Goal: Task Accomplishment & Management: Complete application form

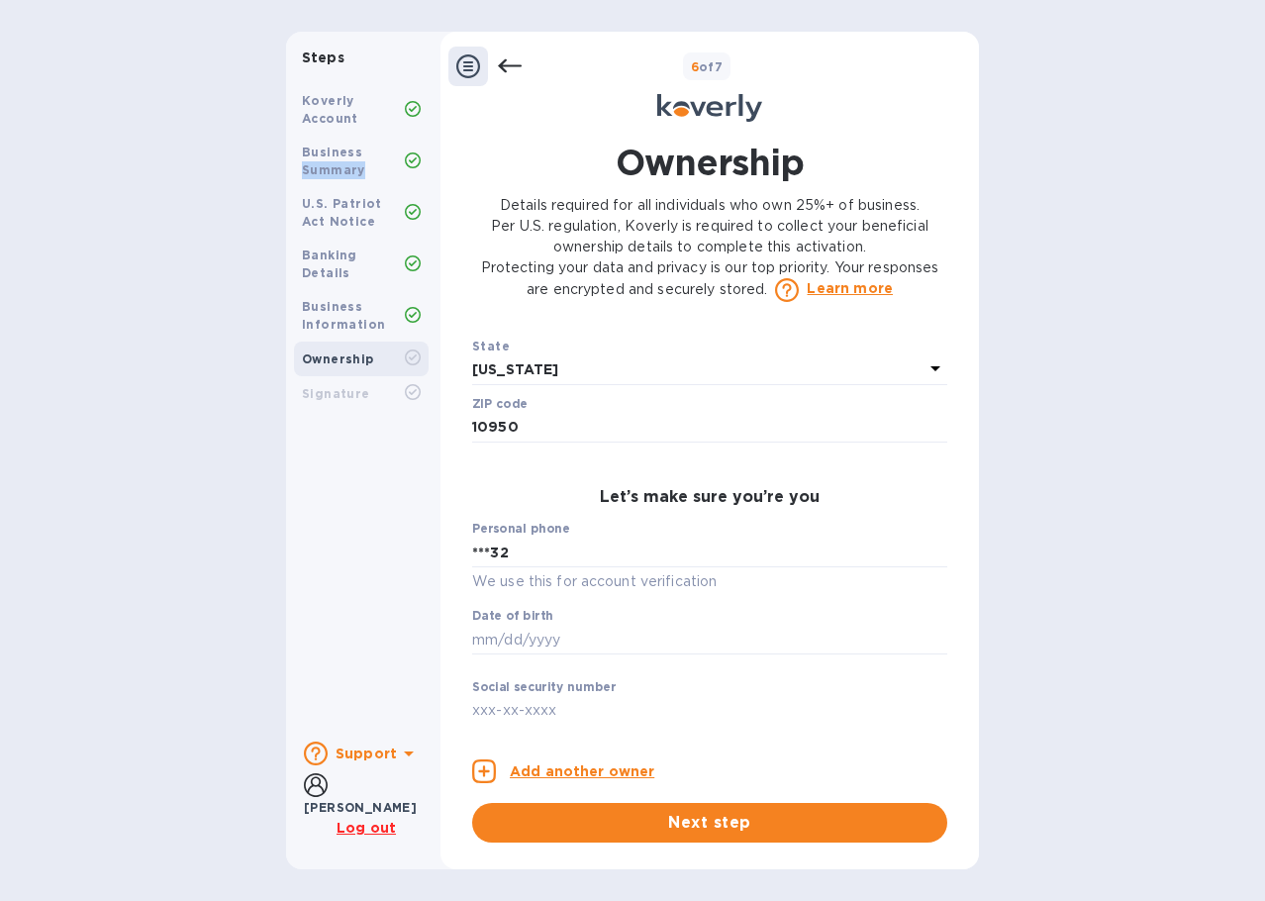
scroll to position [892, 0]
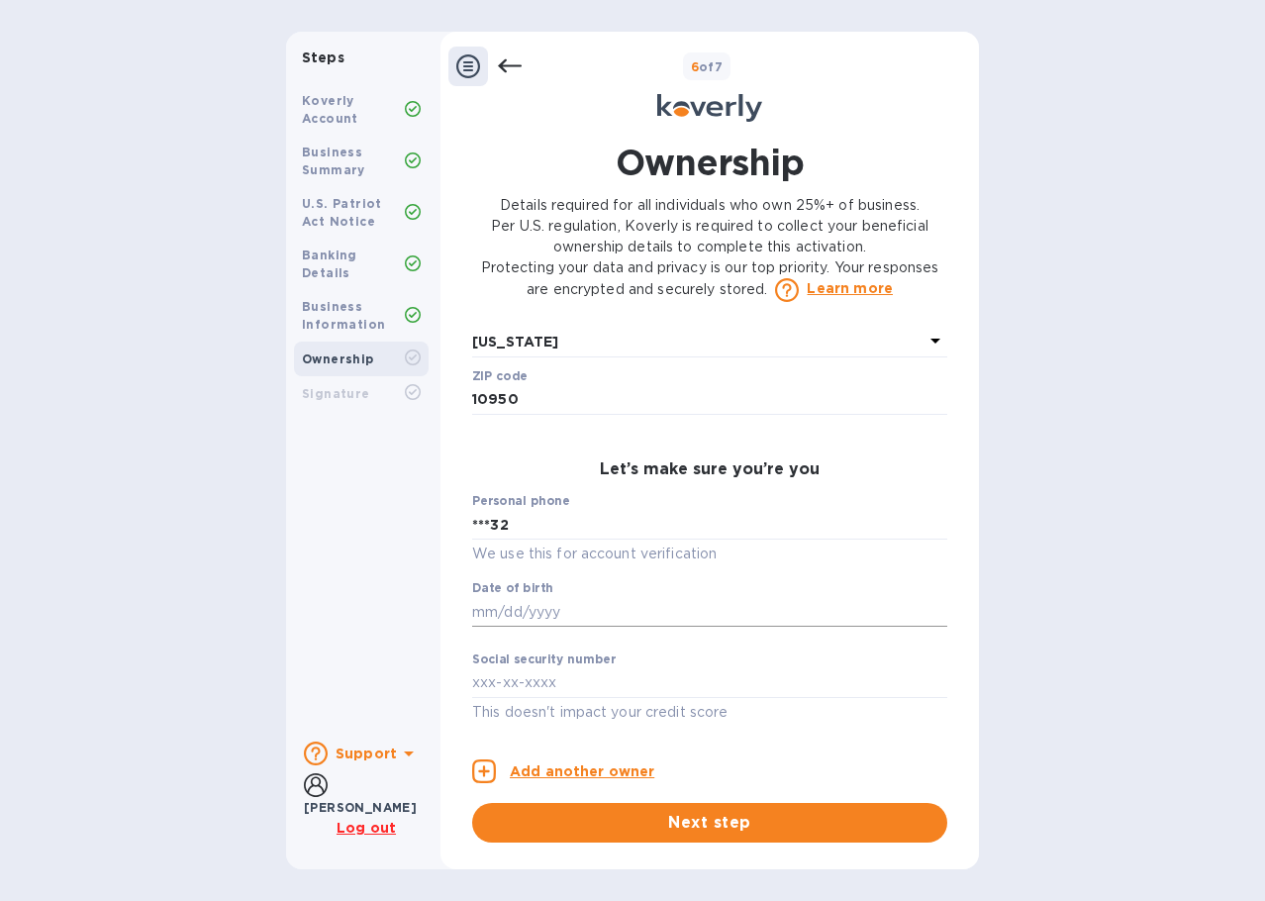
click at [533, 597] on input "text" at bounding box center [709, 612] width 475 height 30
click at [523, 604] on input "***78" at bounding box center [709, 612] width 475 height 30
click at [524, 604] on input "***78" at bounding box center [709, 612] width 475 height 30
click at [523, 608] on input "***78" at bounding box center [709, 612] width 475 height 30
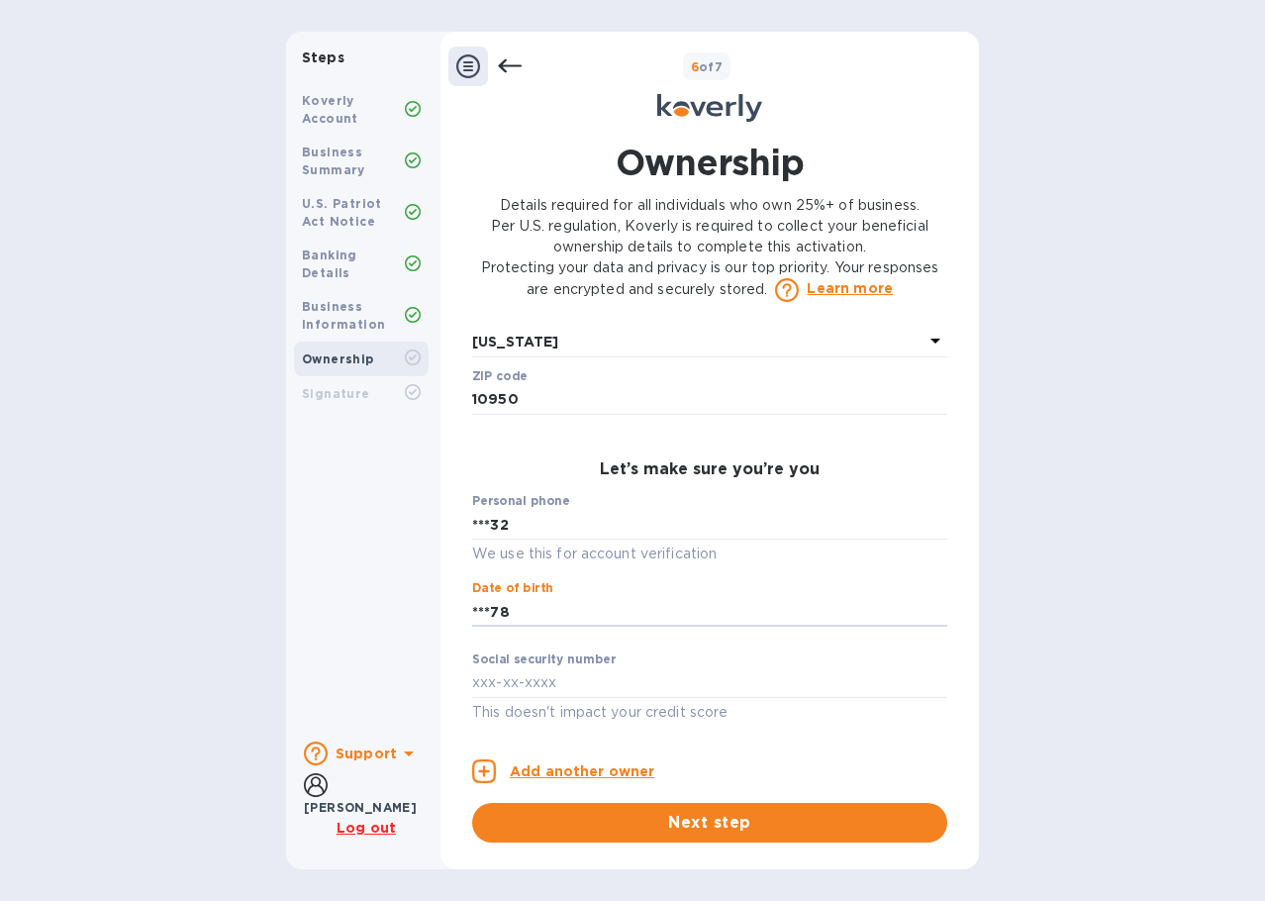
drag, startPoint x: 523, startPoint y: 608, endPoint x: 430, endPoint y: 614, distance: 93.2
click at [430, 614] on div "Steps Koverly Account Business Summary U.S. Patriot Act Notice Banking Details …" at bounding box center [632, 450] width 693 height 837
type input "***78"
click at [523, 683] on input "text" at bounding box center [709, 683] width 475 height 30
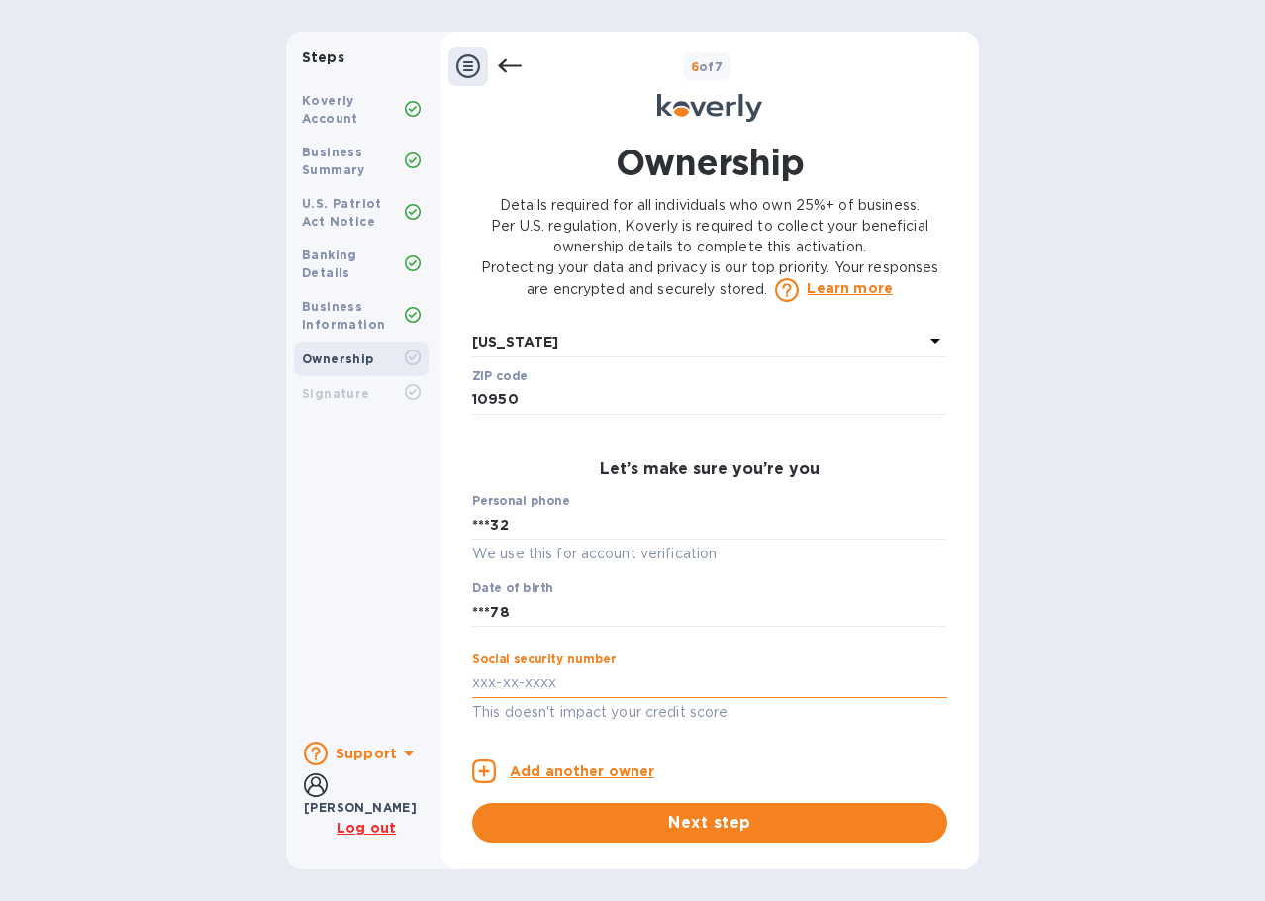
click at [534, 682] on input "text" at bounding box center [709, 683] width 475 height 30
click at [535, 679] on input "text" at bounding box center [709, 683] width 475 height 30
click at [520, 666] on label "Social security number" at bounding box center [544, 660] width 144 height 12
click at [513, 671] on input "text" at bounding box center [709, 683] width 475 height 30
type input "***95"
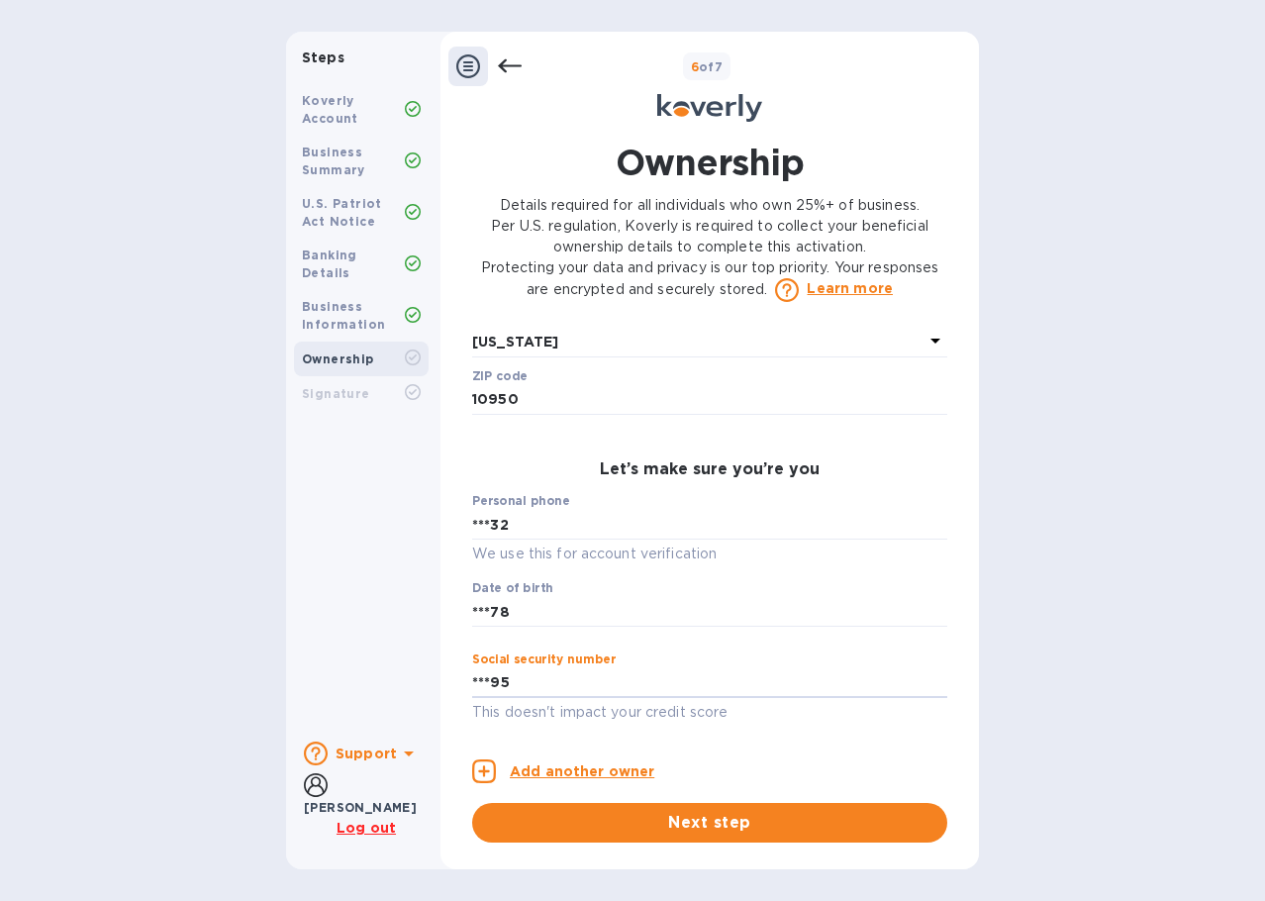
drag, startPoint x: 549, startPoint y: 670, endPoint x: 405, endPoint y: 664, distance: 144.6
click at [405, 664] on div "Steps Koverly Account Business Summary U.S. Patriot Act Notice Banking Details …" at bounding box center [632, 450] width 693 height 837
click at [526, 680] on input "***95" at bounding box center [709, 683] width 475 height 30
click at [638, 684] on input "text" at bounding box center [709, 683] width 475 height 30
type input "***67"
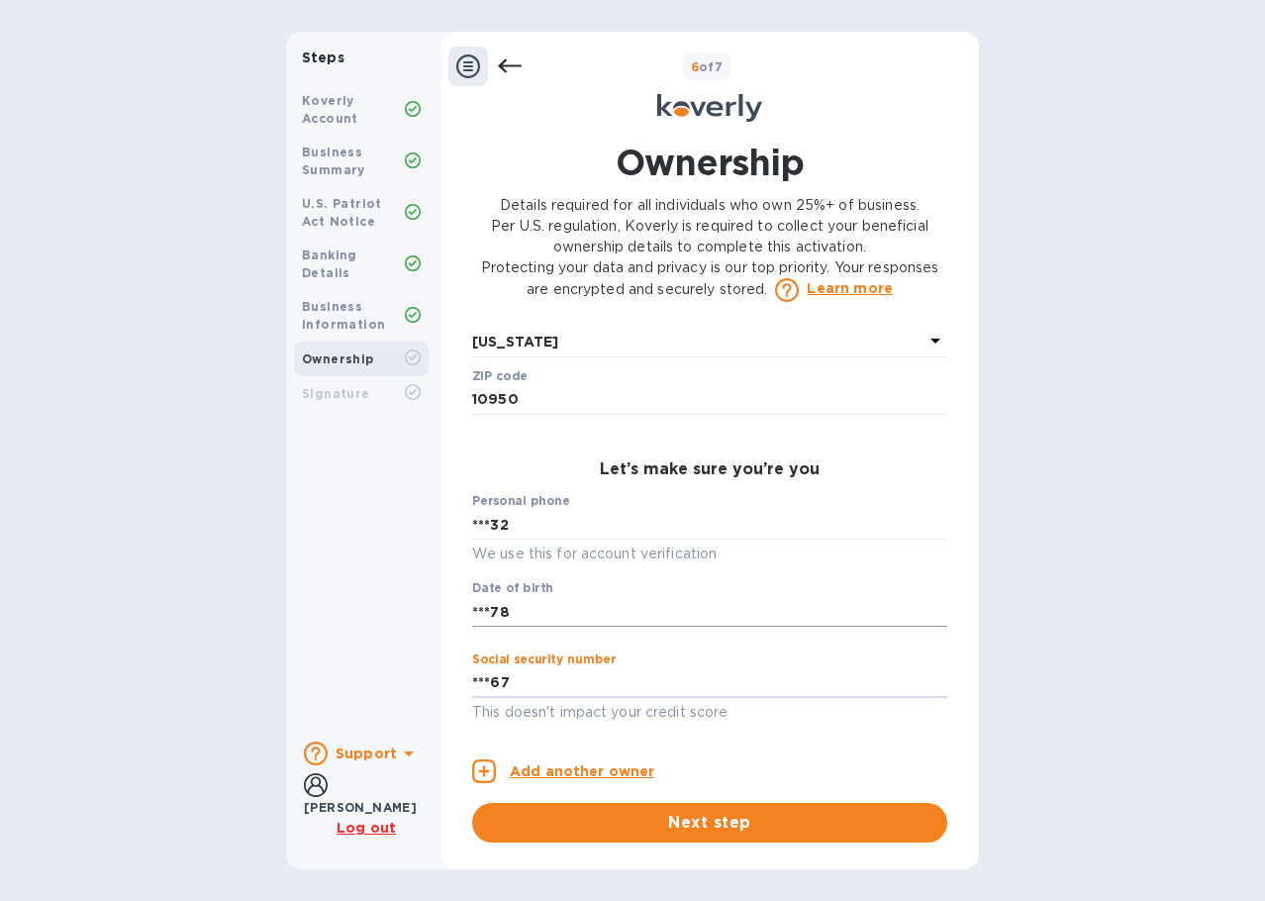
click at [543, 615] on input "***78" at bounding box center [709, 612] width 475 height 30
click at [543, 605] on input "***78" at bounding box center [709, 612] width 475 height 30
click at [546, 604] on input "***78" at bounding box center [709, 612] width 475 height 30
click at [695, 808] on button "Next step" at bounding box center [709, 823] width 475 height 40
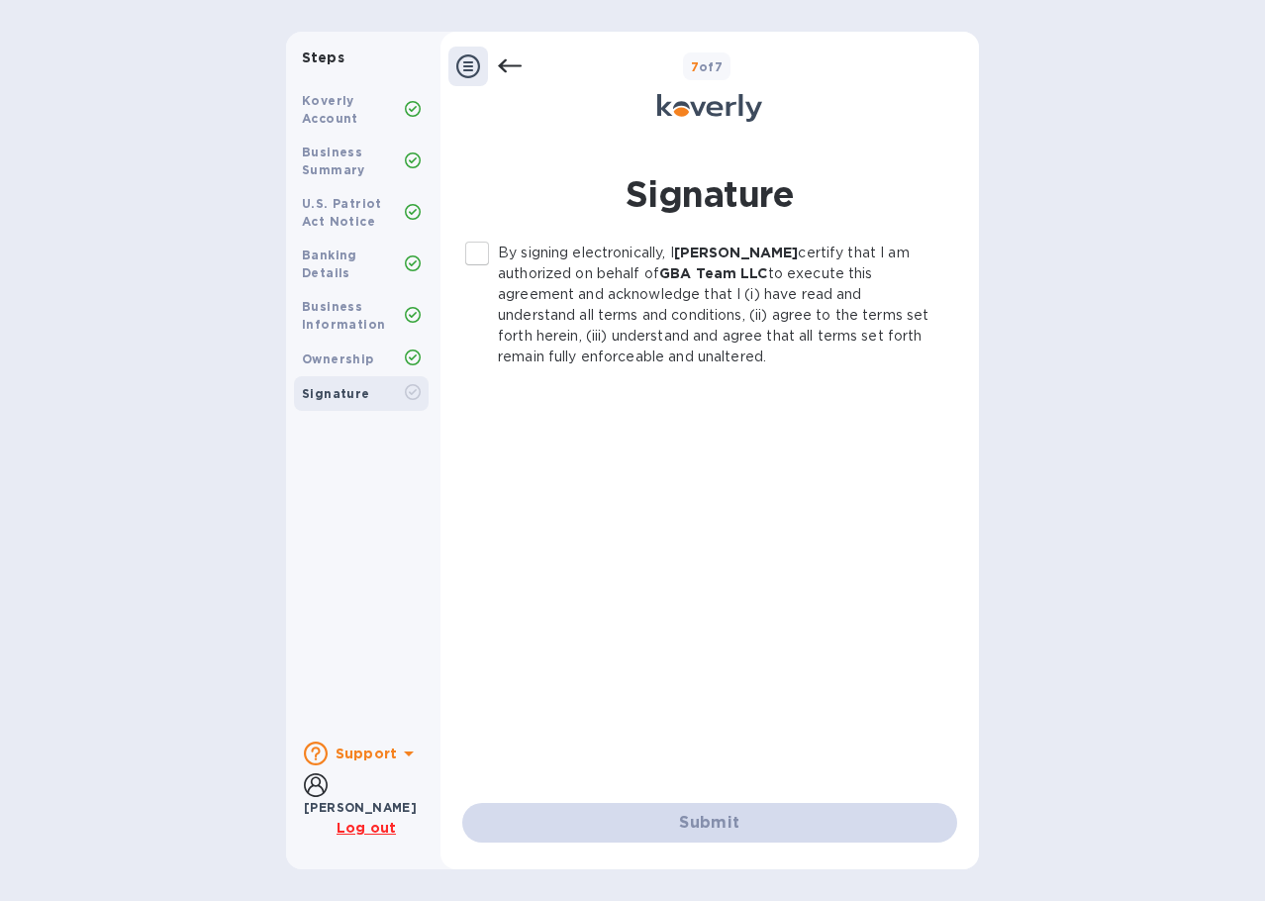
click at [375, 109] on div "Koverly Account" at bounding box center [353, 110] width 103 height 36
click at [521, 61] on icon at bounding box center [510, 66] width 24 height 24
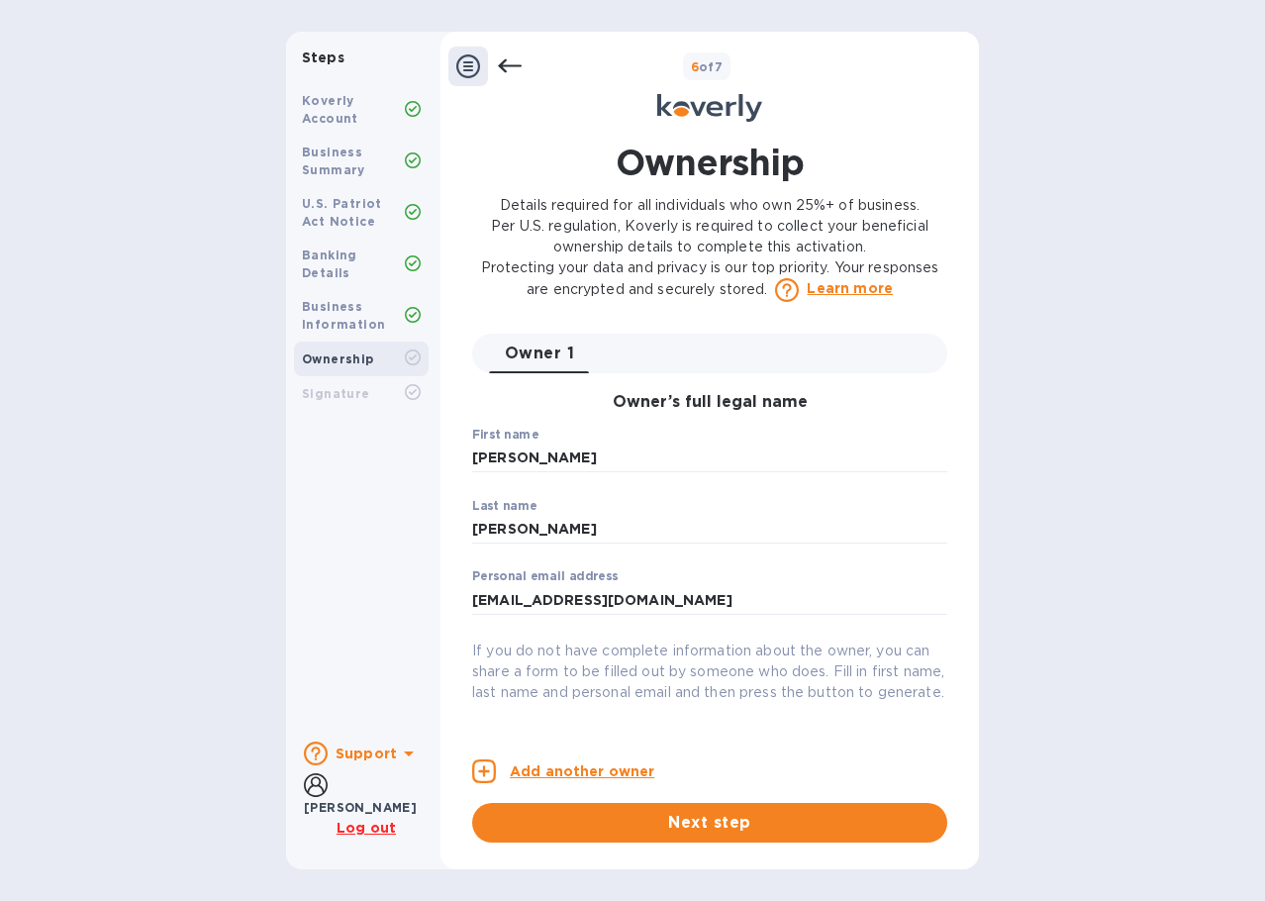
click at [521, 61] on icon at bounding box center [510, 66] width 24 height 24
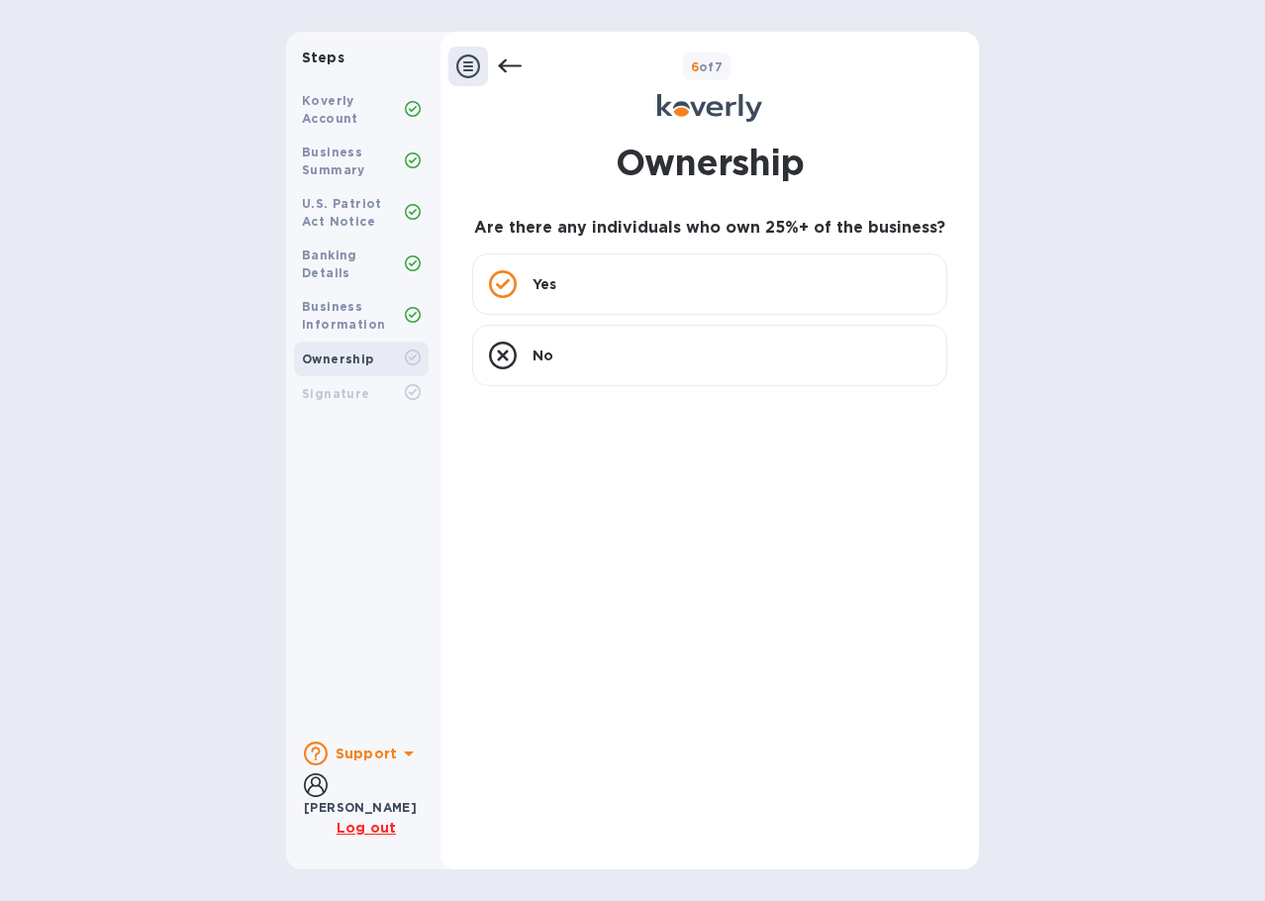
click at [521, 61] on icon at bounding box center [510, 66] width 24 height 24
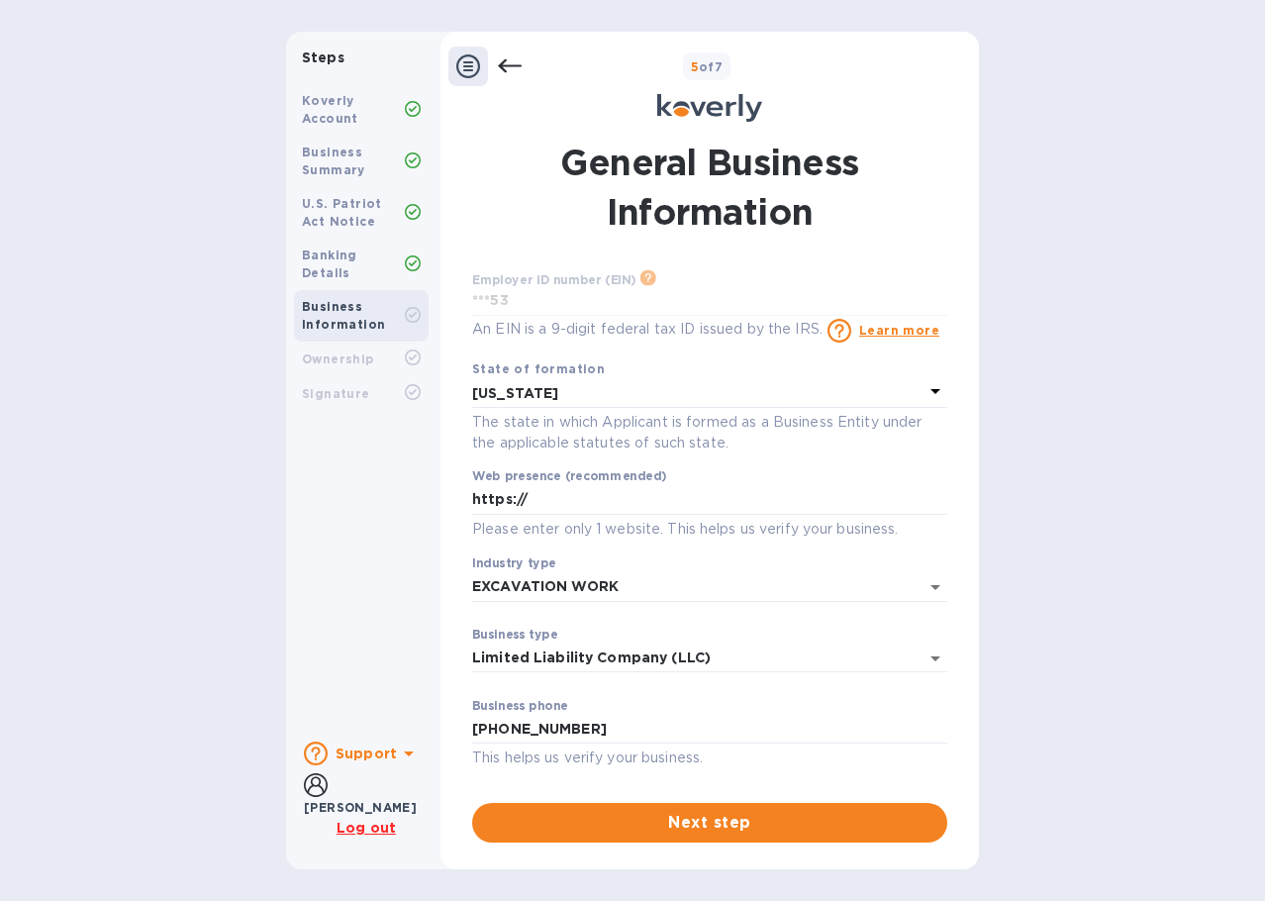
click at [521, 61] on icon at bounding box center [510, 66] width 24 height 24
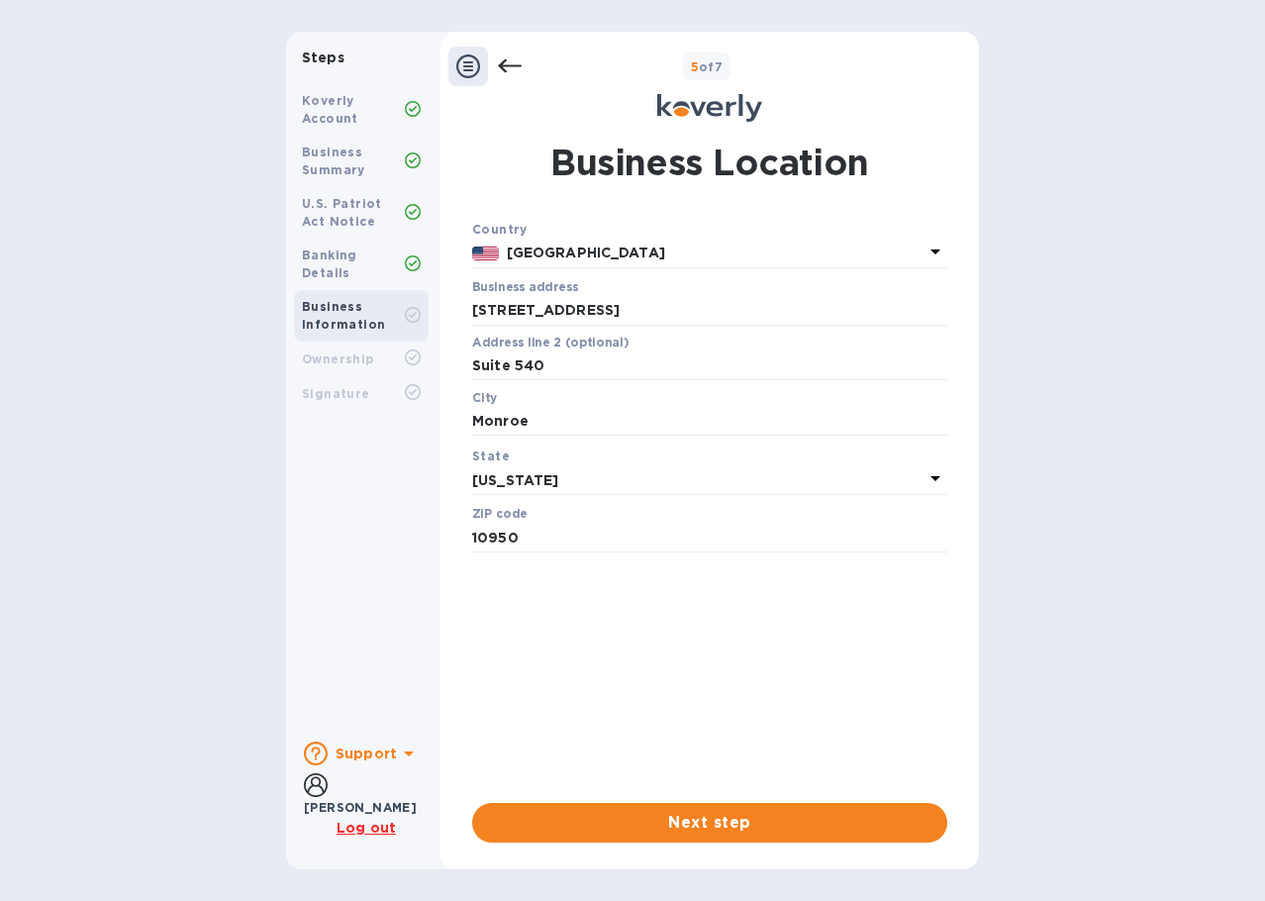
click at [521, 61] on icon at bounding box center [510, 66] width 24 height 24
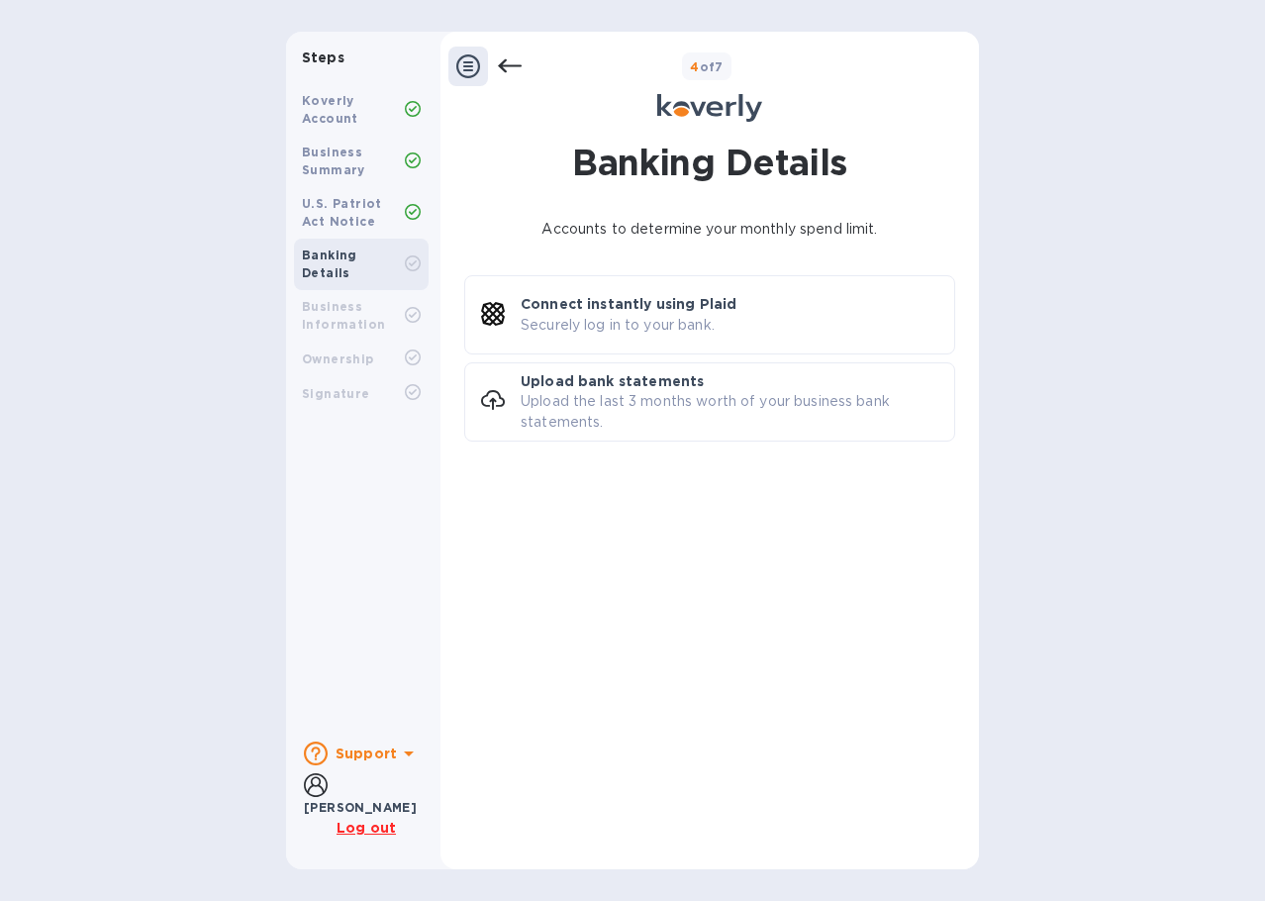
click at [521, 61] on icon at bounding box center [510, 66] width 24 height 24
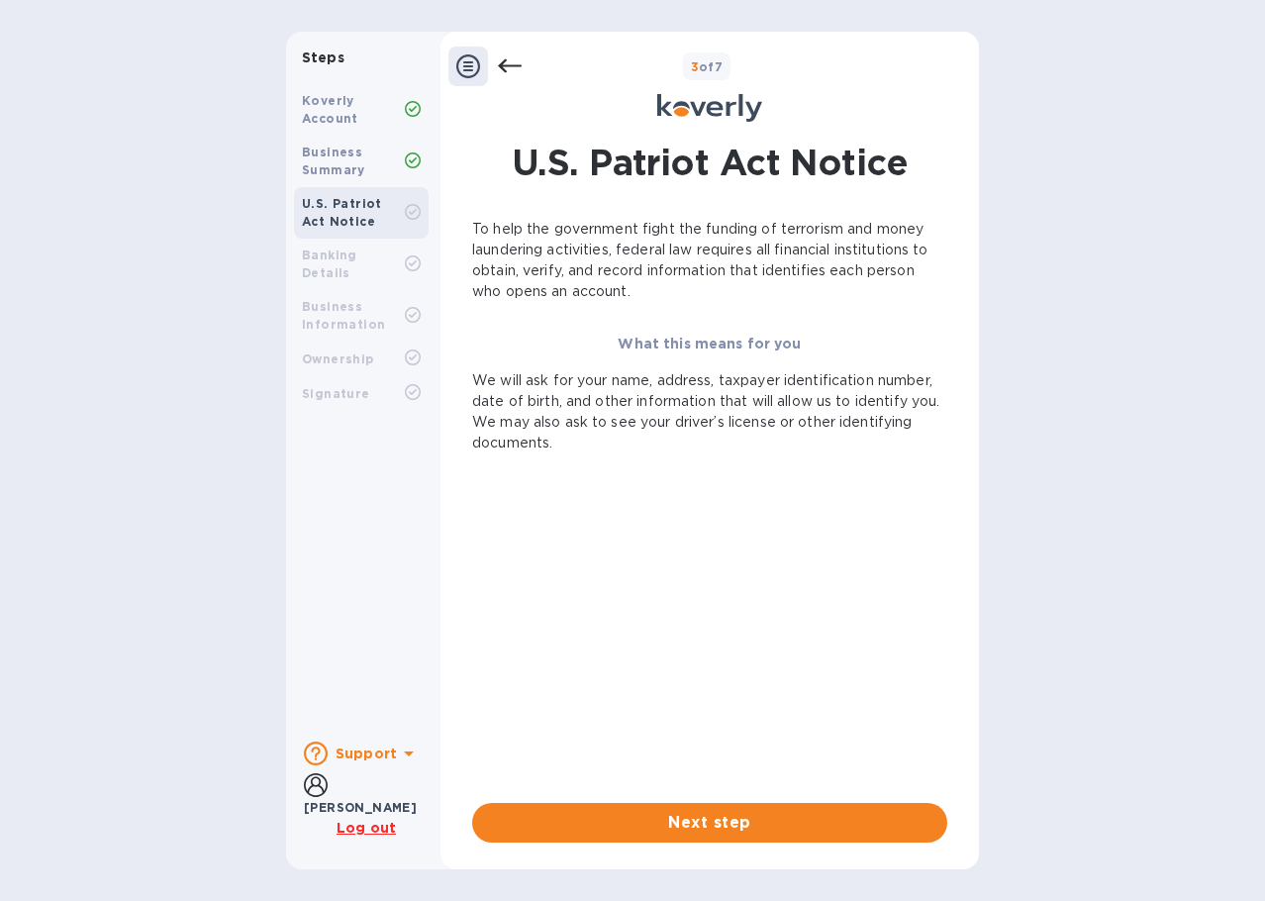
click at [521, 61] on icon at bounding box center [510, 66] width 24 height 24
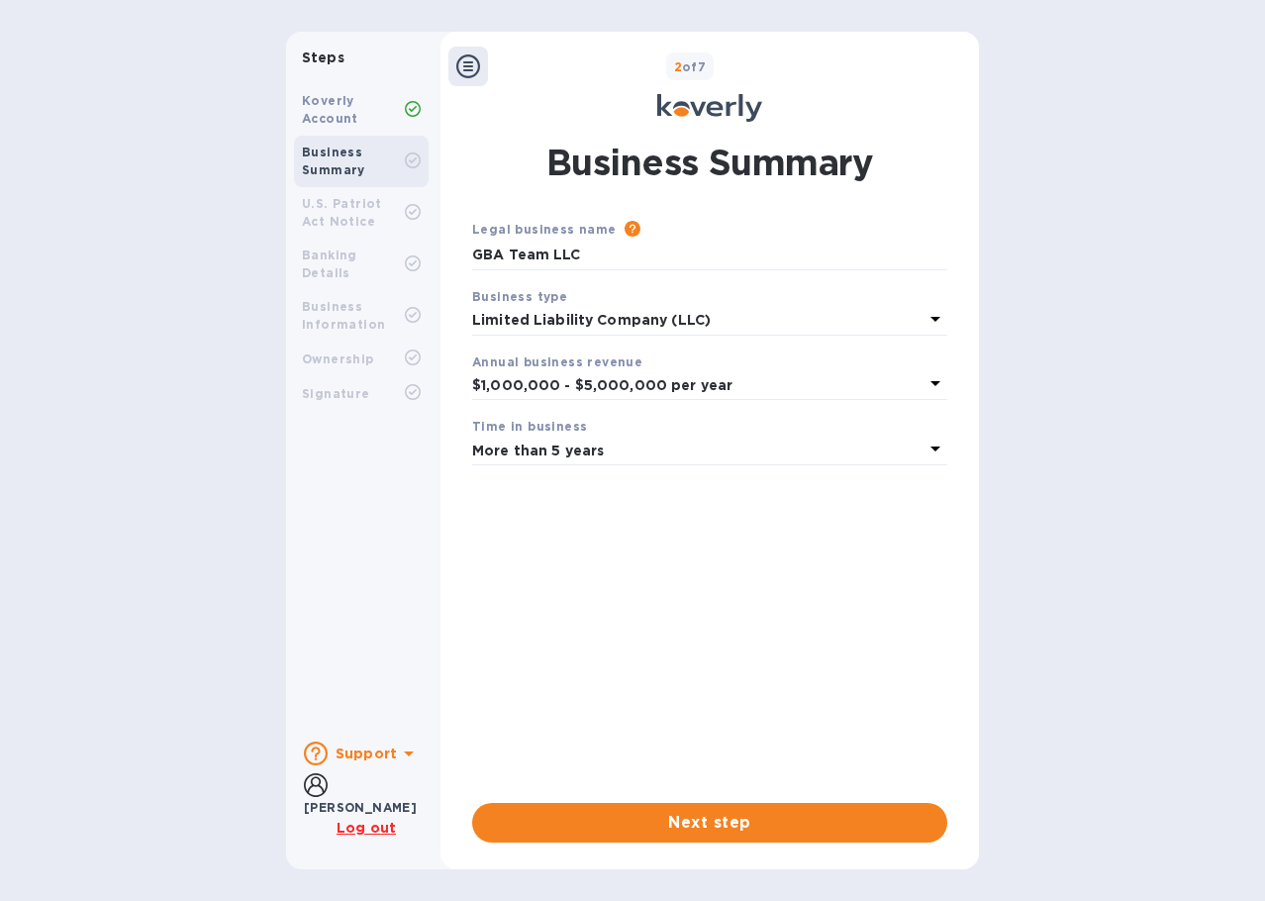
click at [383, 102] on div "Koverly Account" at bounding box center [353, 110] width 103 height 36
click at [382, 102] on div "Koverly Account" at bounding box center [353, 110] width 103 height 36
click at [383, 113] on div "Koverly Account" at bounding box center [353, 110] width 103 height 36
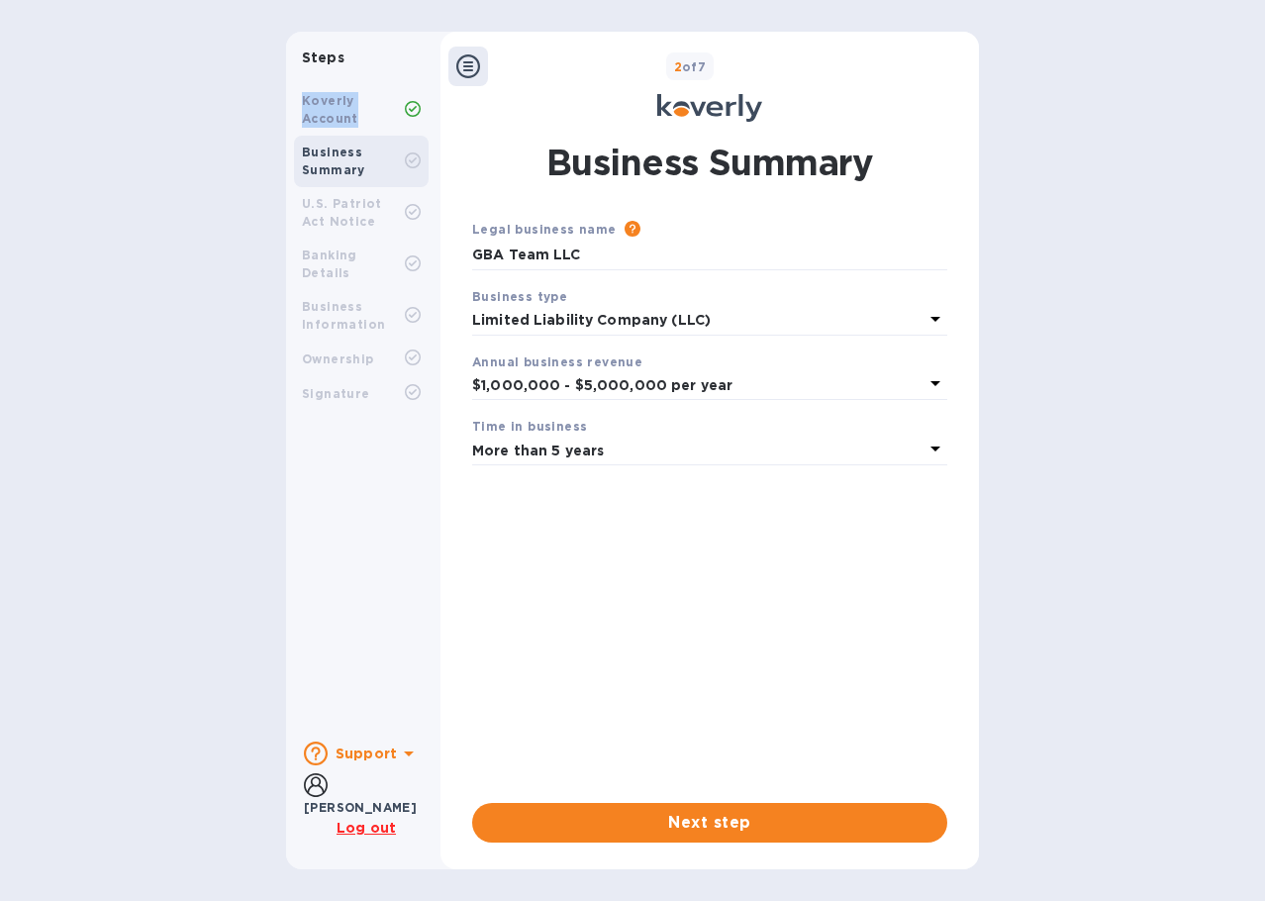
click at [383, 114] on div "Koverly Account" at bounding box center [353, 110] width 103 height 36
click at [383, 120] on div "Koverly Account" at bounding box center [353, 110] width 103 height 36
click at [401, 112] on div "Koverly Account" at bounding box center [353, 110] width 103 height 36
click at [394, 229] on div "U.S. Patriot Act Notice" at bounding box center [353, 213] width 103 height 36
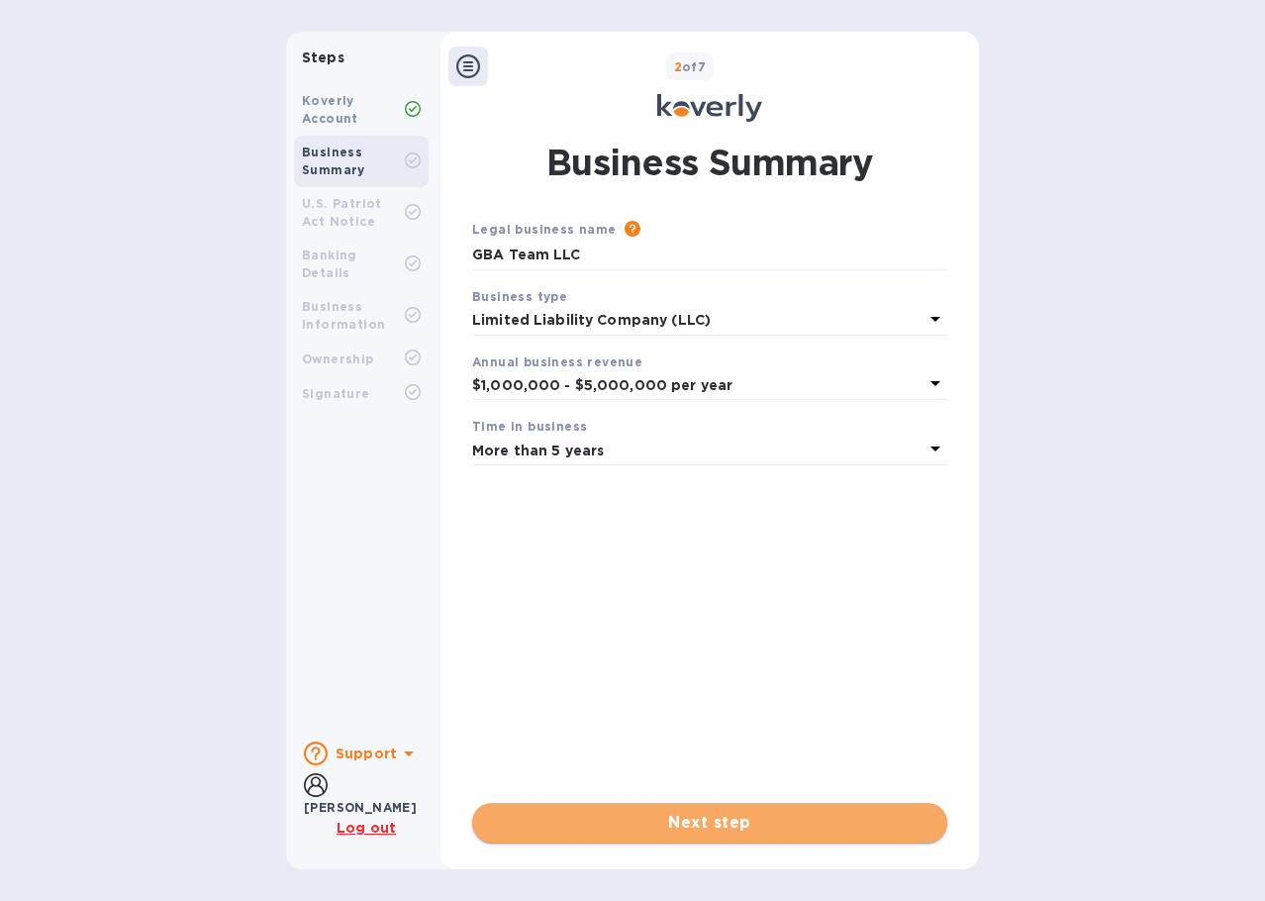
click at [698, 836] on button "Next step" at bounding box center [709, 823] width 475 height 40
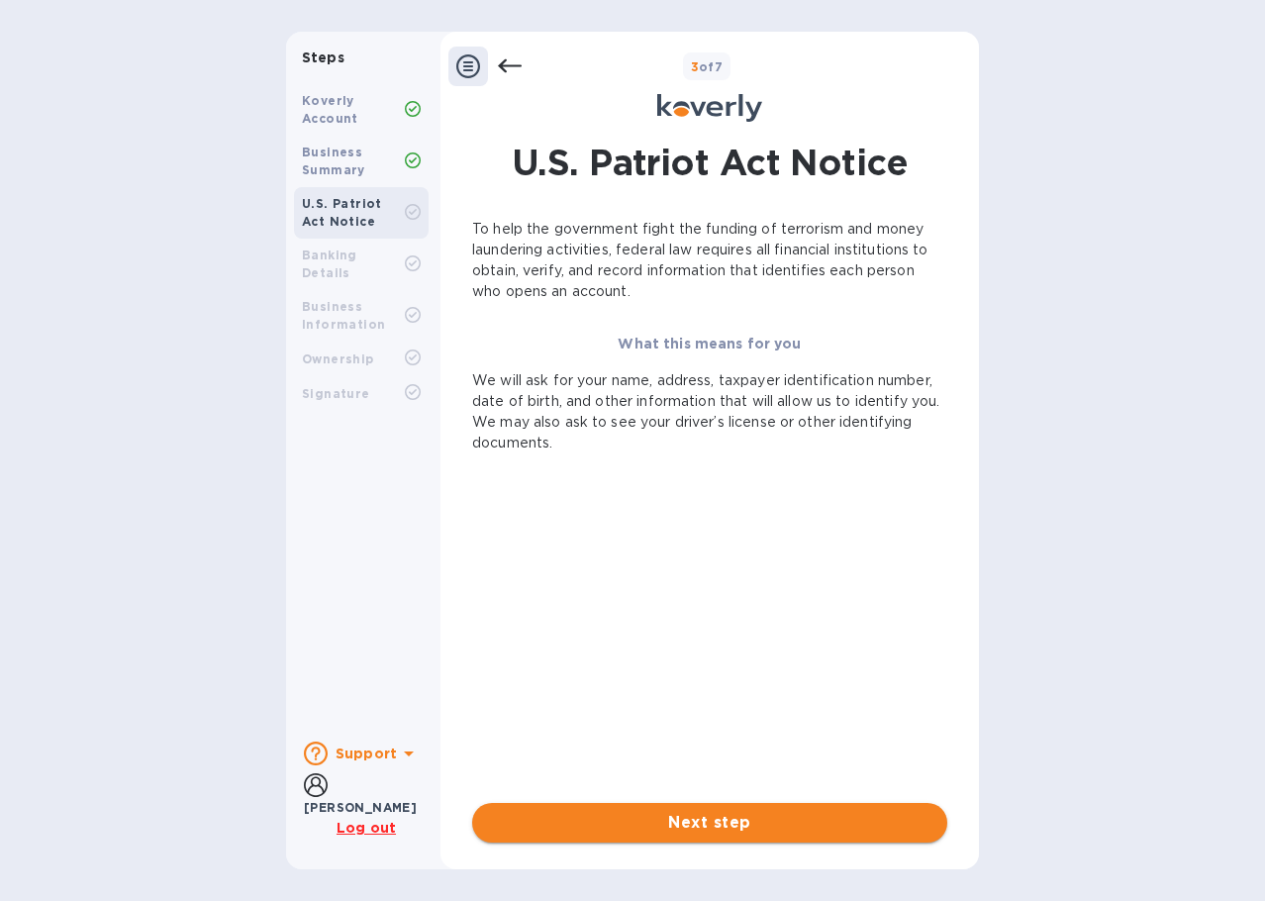
click at [705, 816] on span "Next step" at bounding box center [709, 823] width 443 height 24
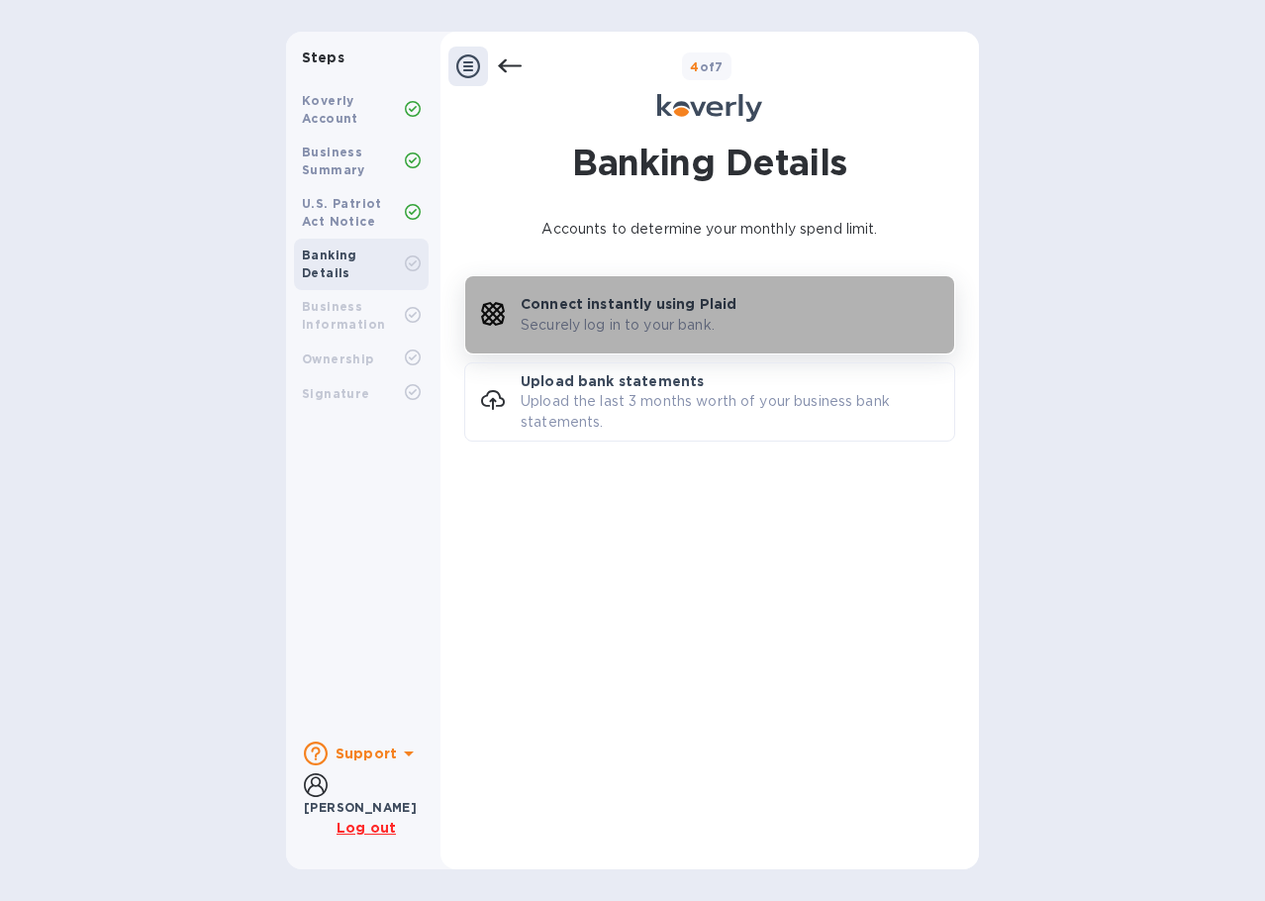
click at [771, 333] on div "Connect instantly using Plaid Securely log in to your bank." at bounding box center [738, 314] width 434 height 41
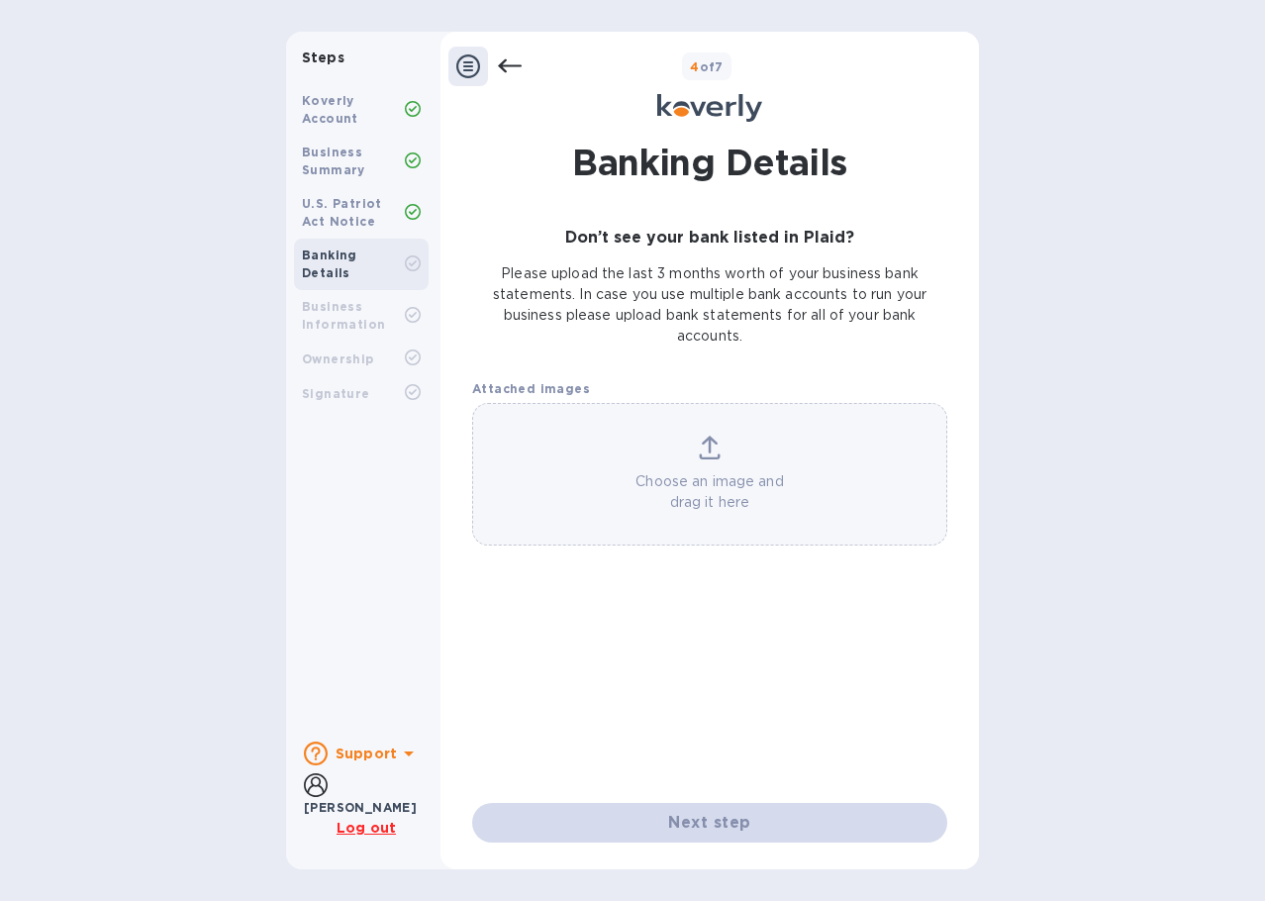
click at [847, 555] on div at bounding box center [709, 561] width 491 height 16
click at [804, 499] on p "Choose an image and drag it here" at bounding box center [709, 492] width 473 height 42
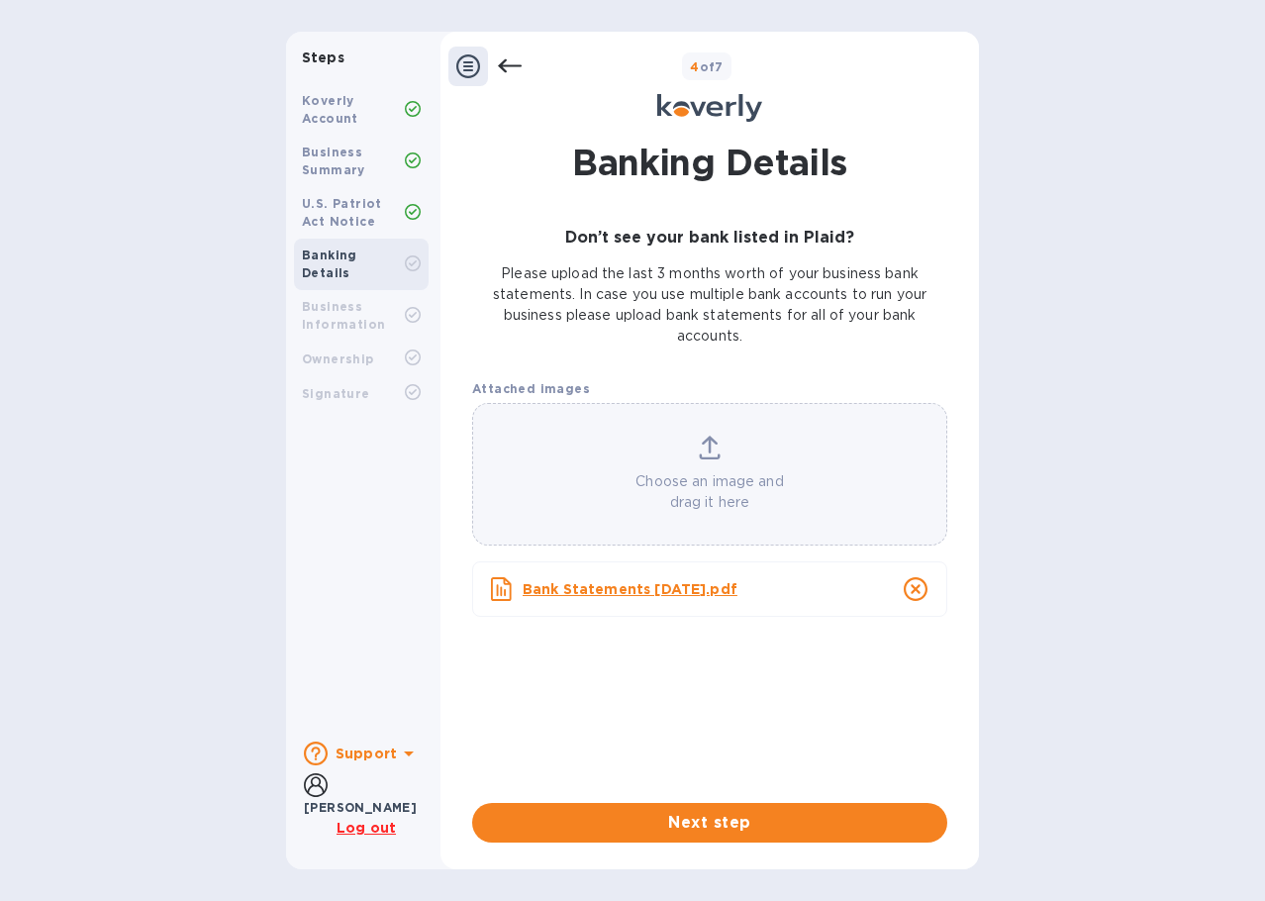
click at [745, 476] on p "Choose an image and drag it here" at bounding box center [709, 492] width 473 height 42
click at [735, 459] on div "Choose an image and drag it here" at bounding box center [709, 474] width 473 height 77
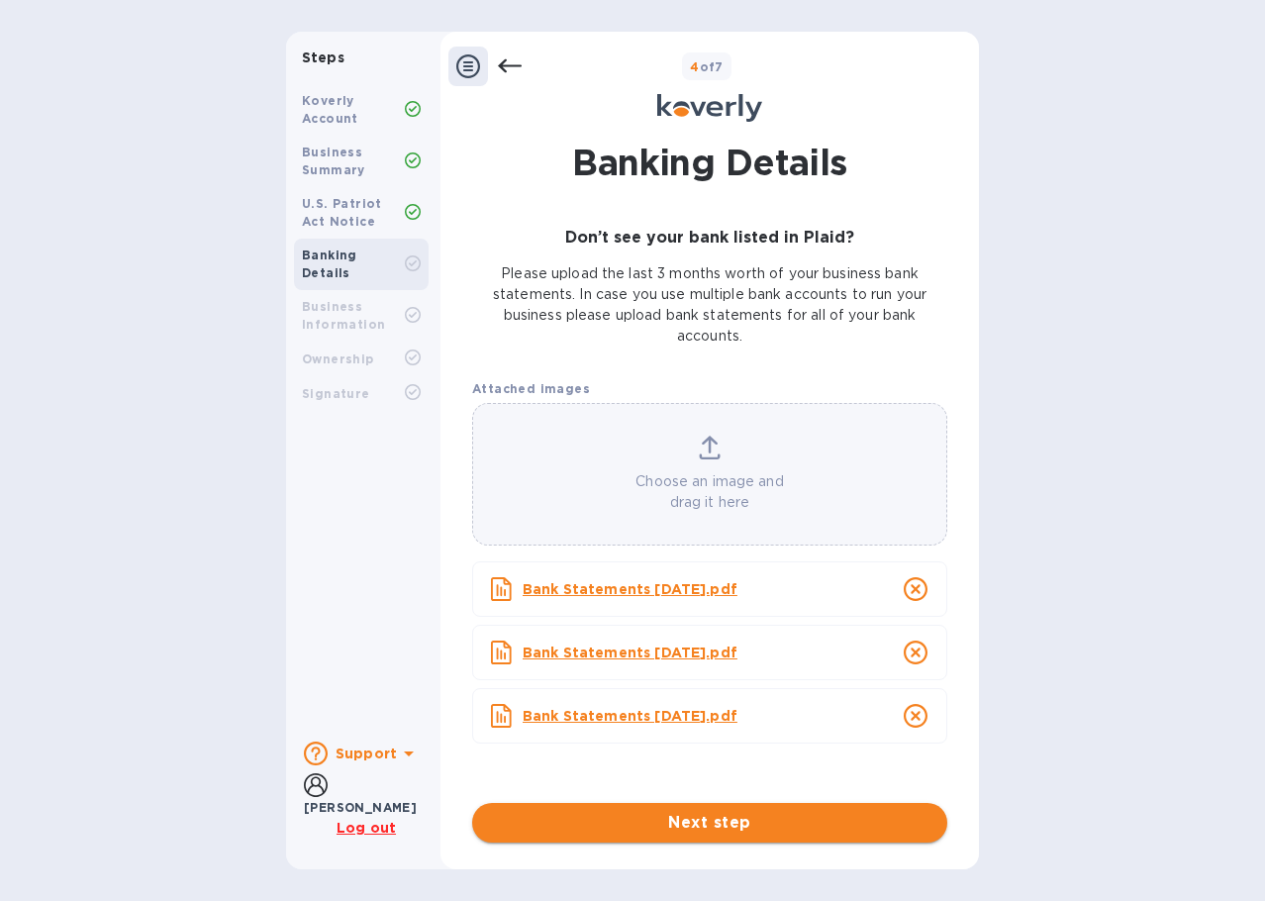
click at [734, 833] on span "Next step" at bounding box center [709, 823] width 443 height 24
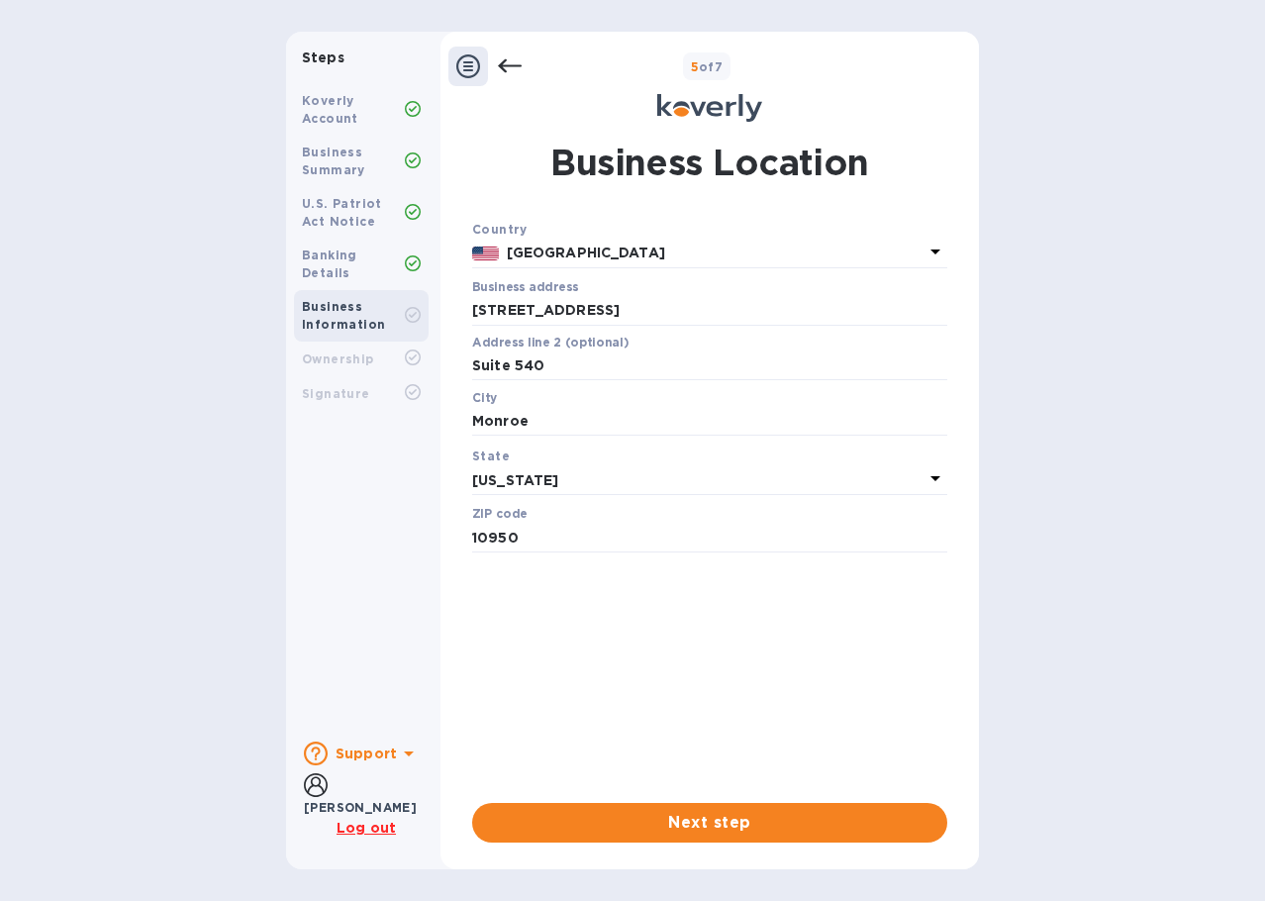
click at [670, 797] on div "Country United States Business address 52 Bakertown Road ​ Address line 2 (opti…" at bounding box center [709, 531] width 475 height 624
click at [665, 811] on span "Next step" at bounding box center [709, 823] width 443 height 24
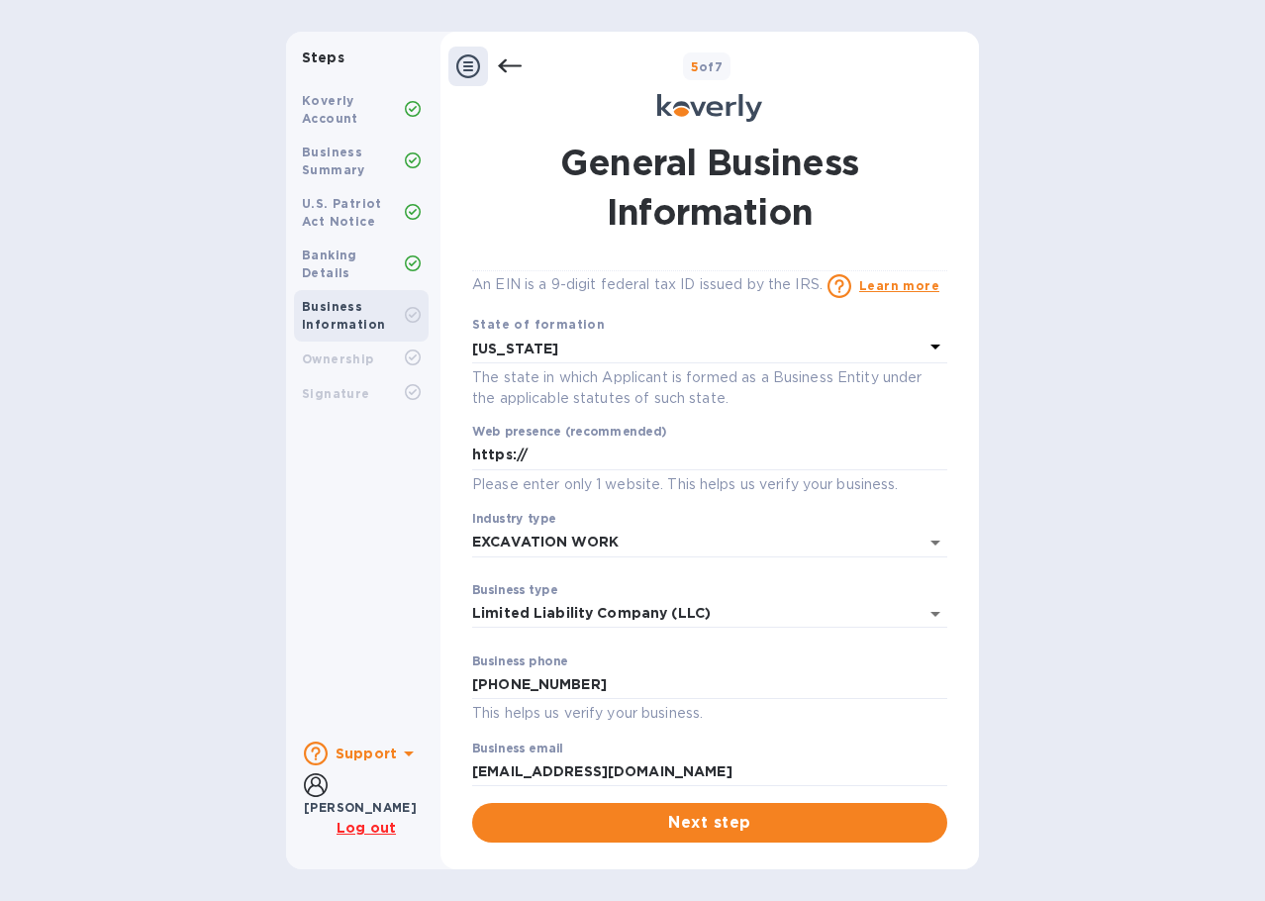
scroll to position [69, 0]
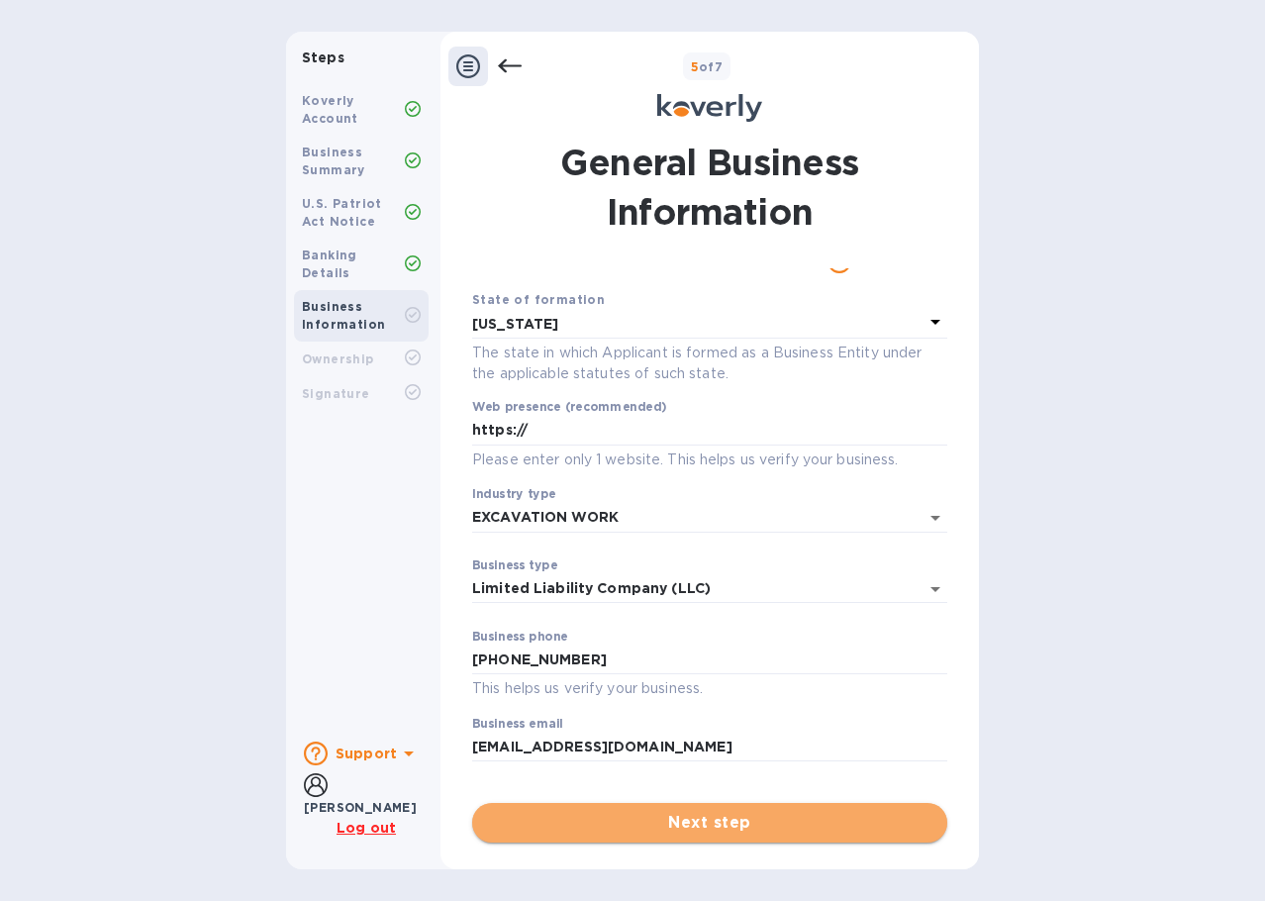
click at [601, 811] on span "Next step" at bounding box center [709, 823] width 443 height 24
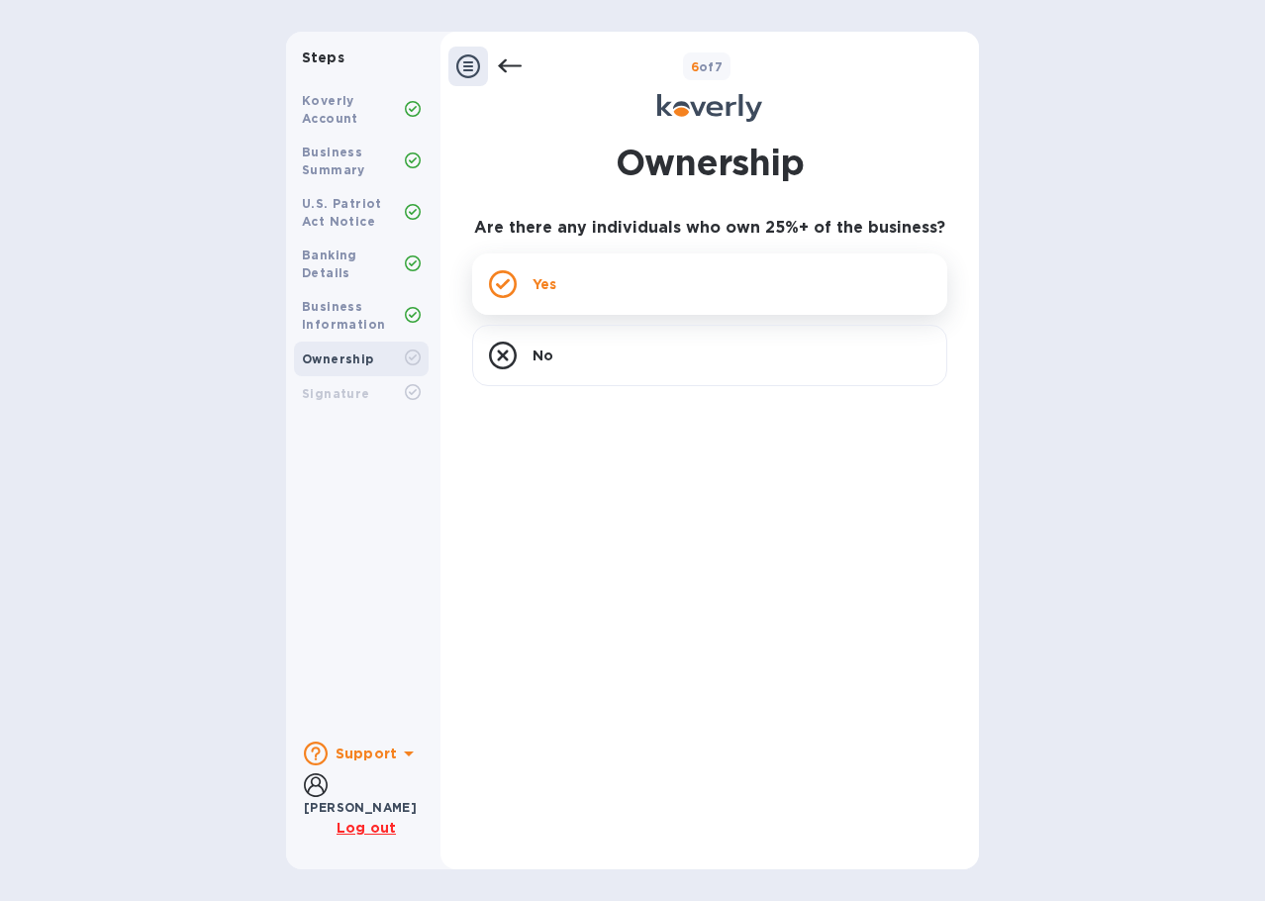
click at [728, 294] on div "Yes" at bounding box center [709, 283] width 475 height 61
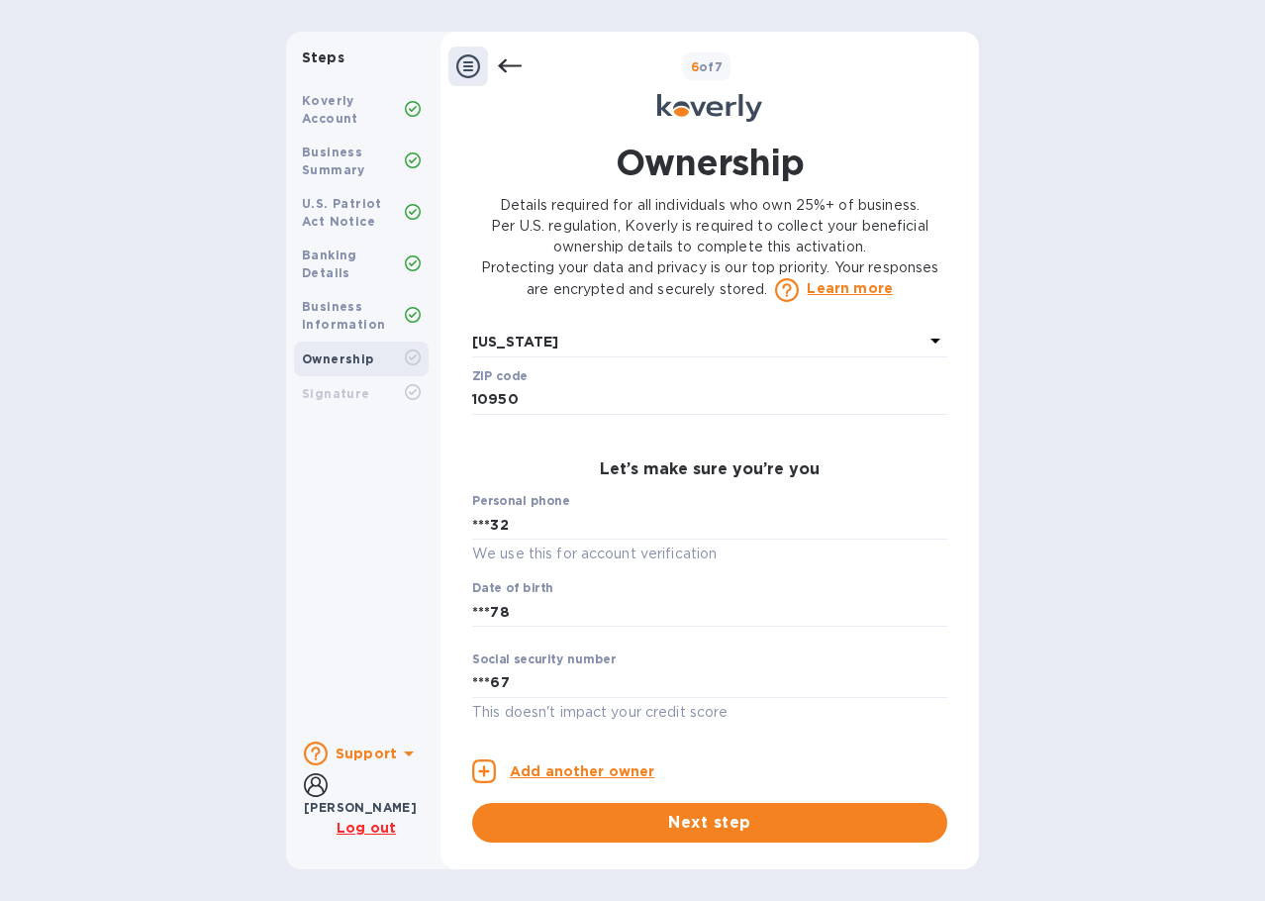
scroll to position [892, 0]
click at [652, 828] on span "Next step" at bounding box center [709, 823] width 443 height 24
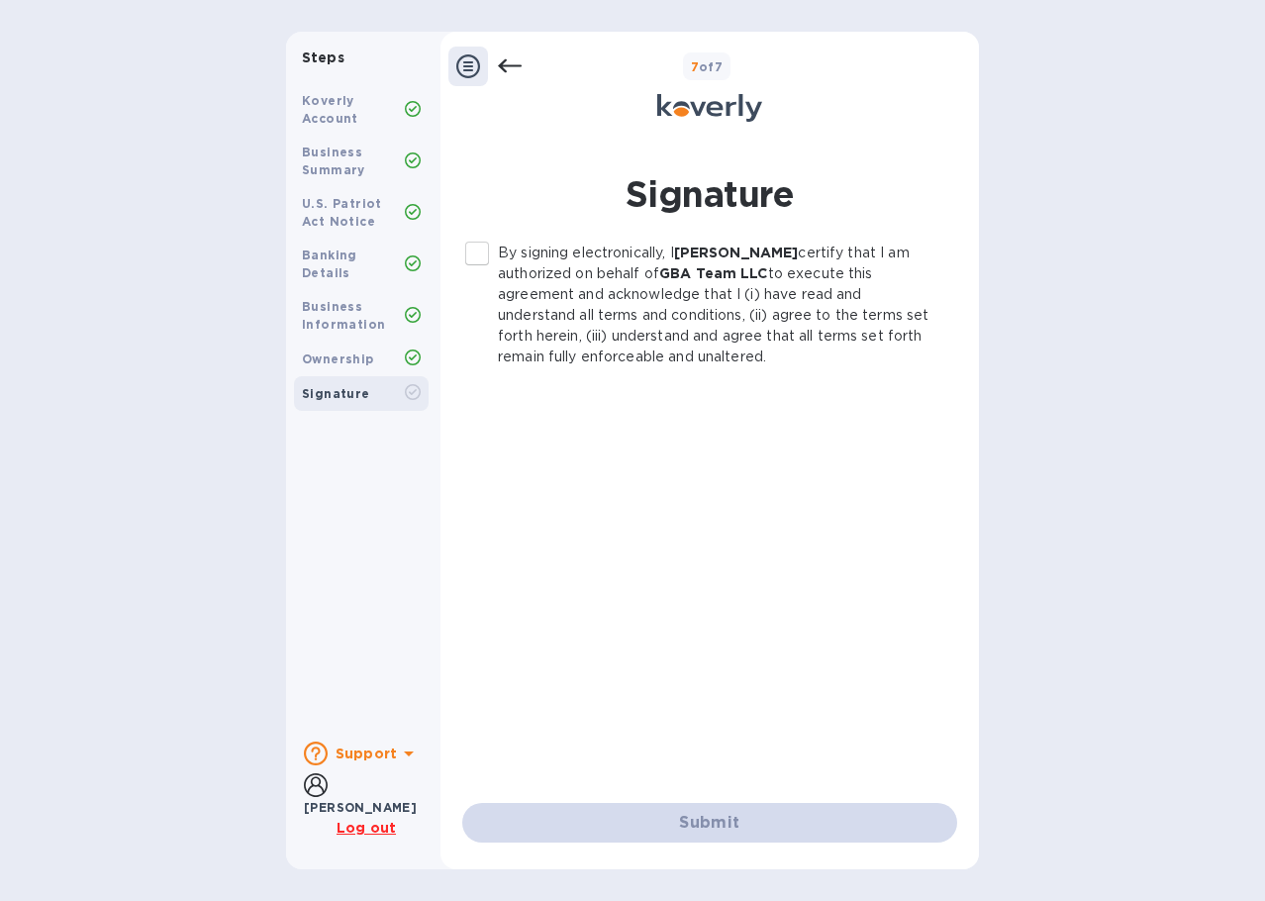
click at [485, 255] on input "By signing electronically, I Samuel Holtzer certify that I am authorized on beh…" at bounding box center [477, 254] width 42 height 42
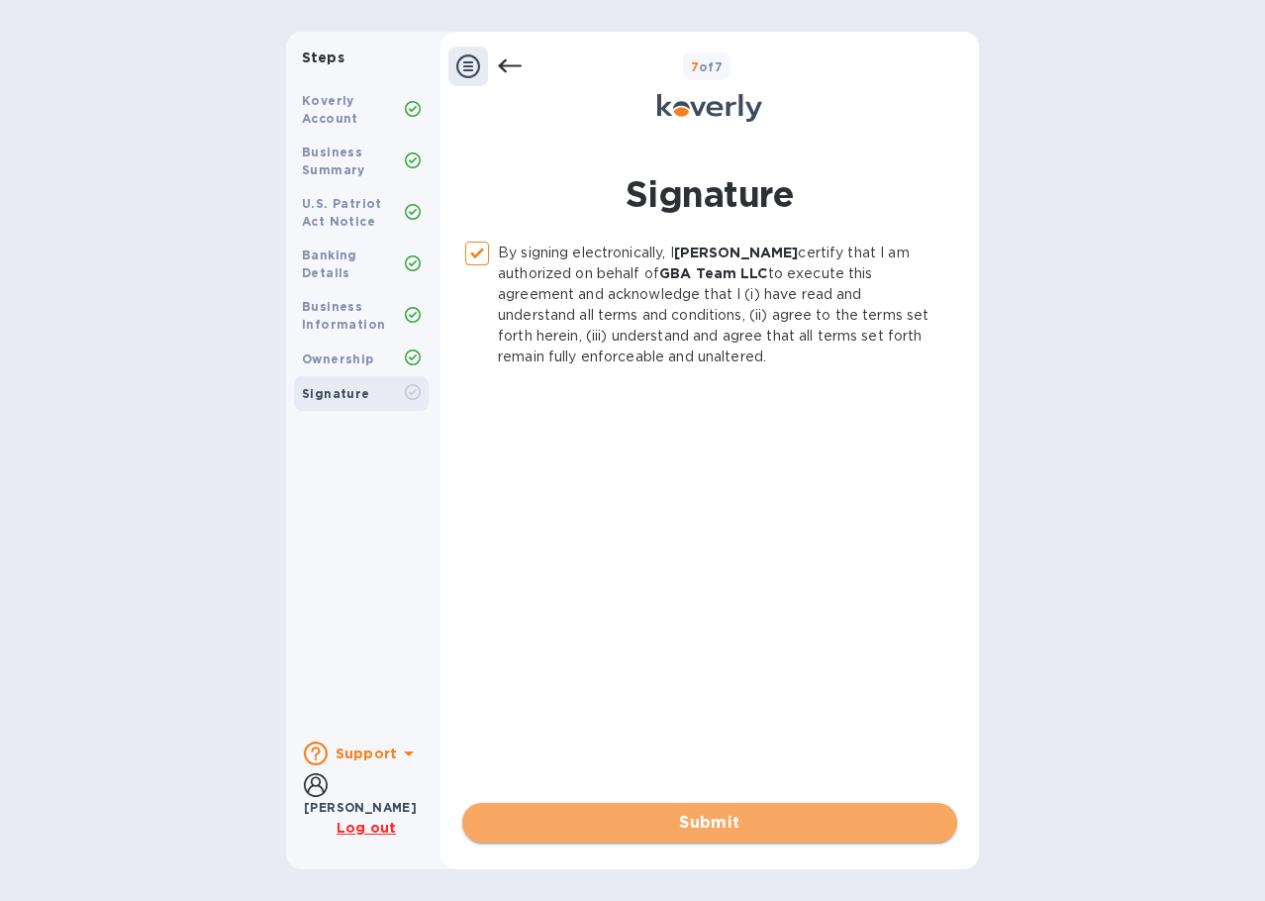
click at [703, 825] on span "Submit" at bounding box center [709, 823] width 463 height 24
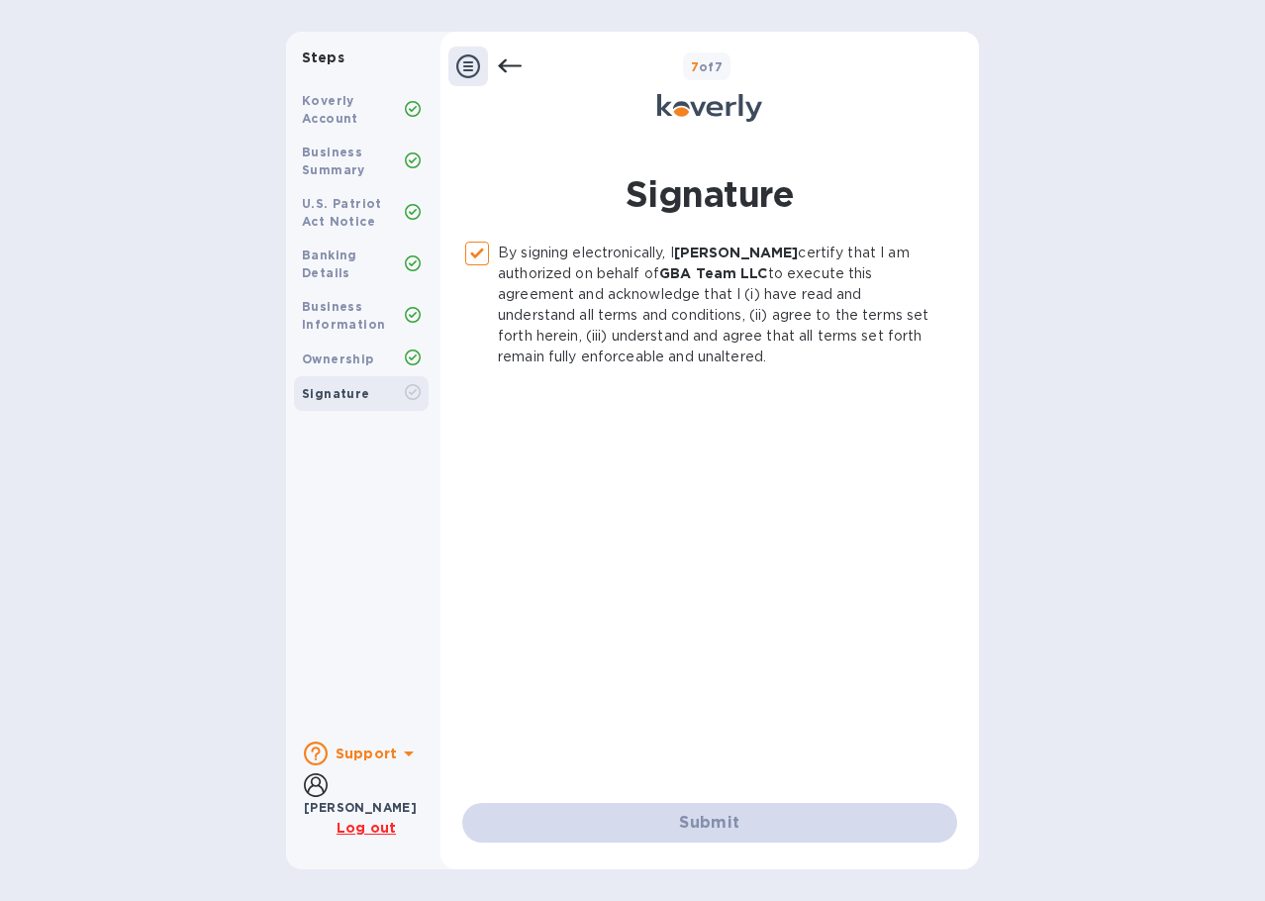
checkbox input "false"
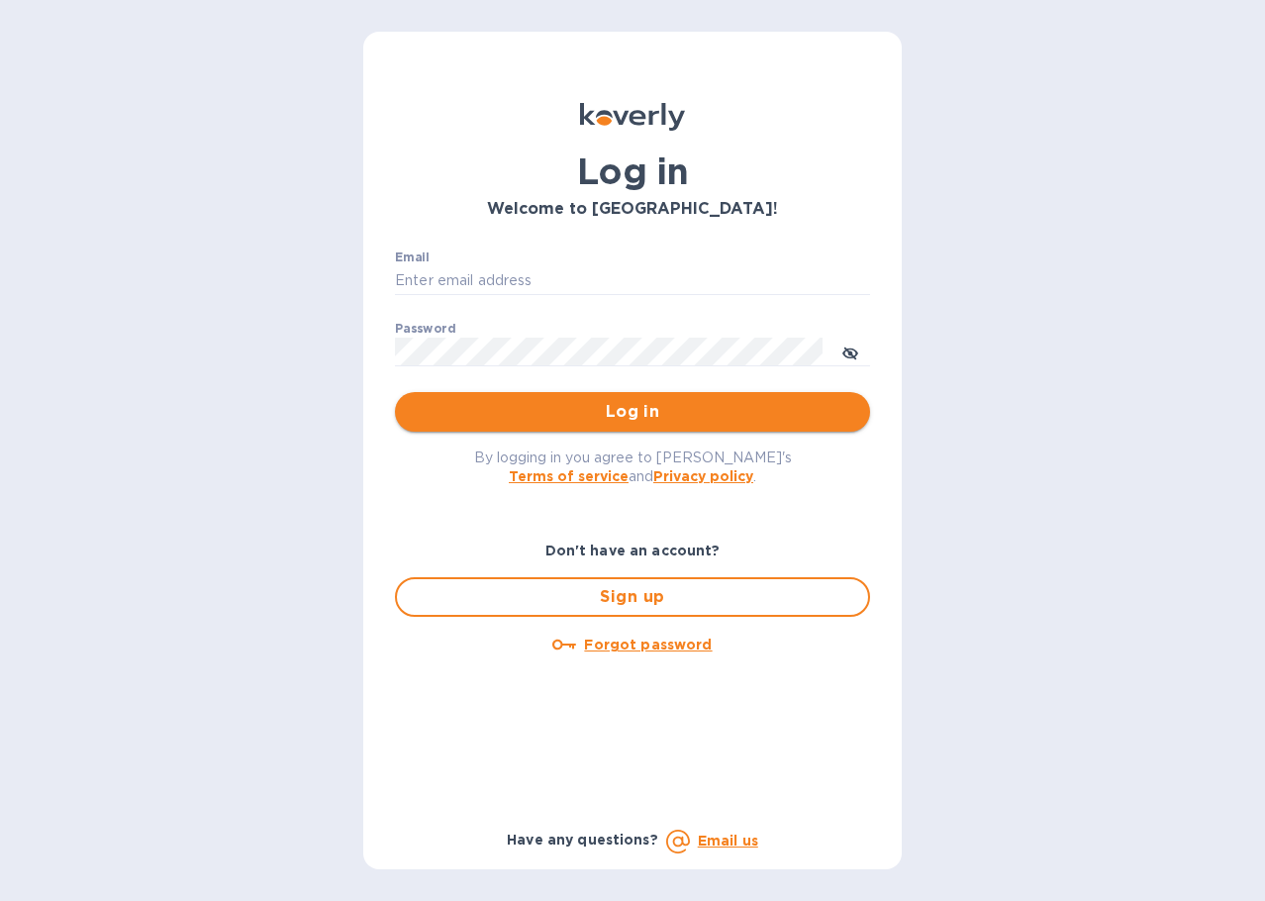
type input "[EMAIL_ADDRESS][DOMAIN_NAME]"
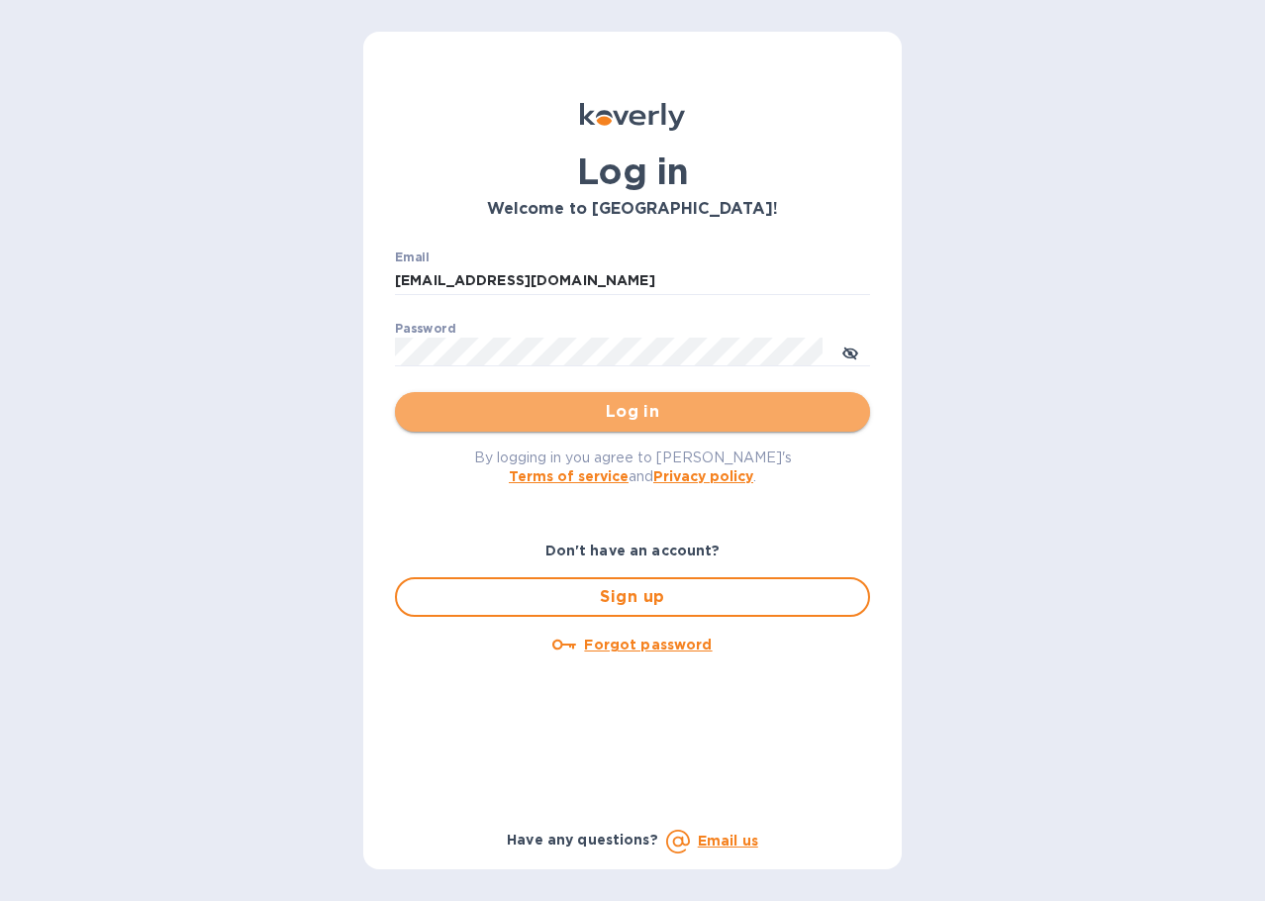
click at [540, 404] on span "Log in" at bounding box center [632, 412] width 443 height 24
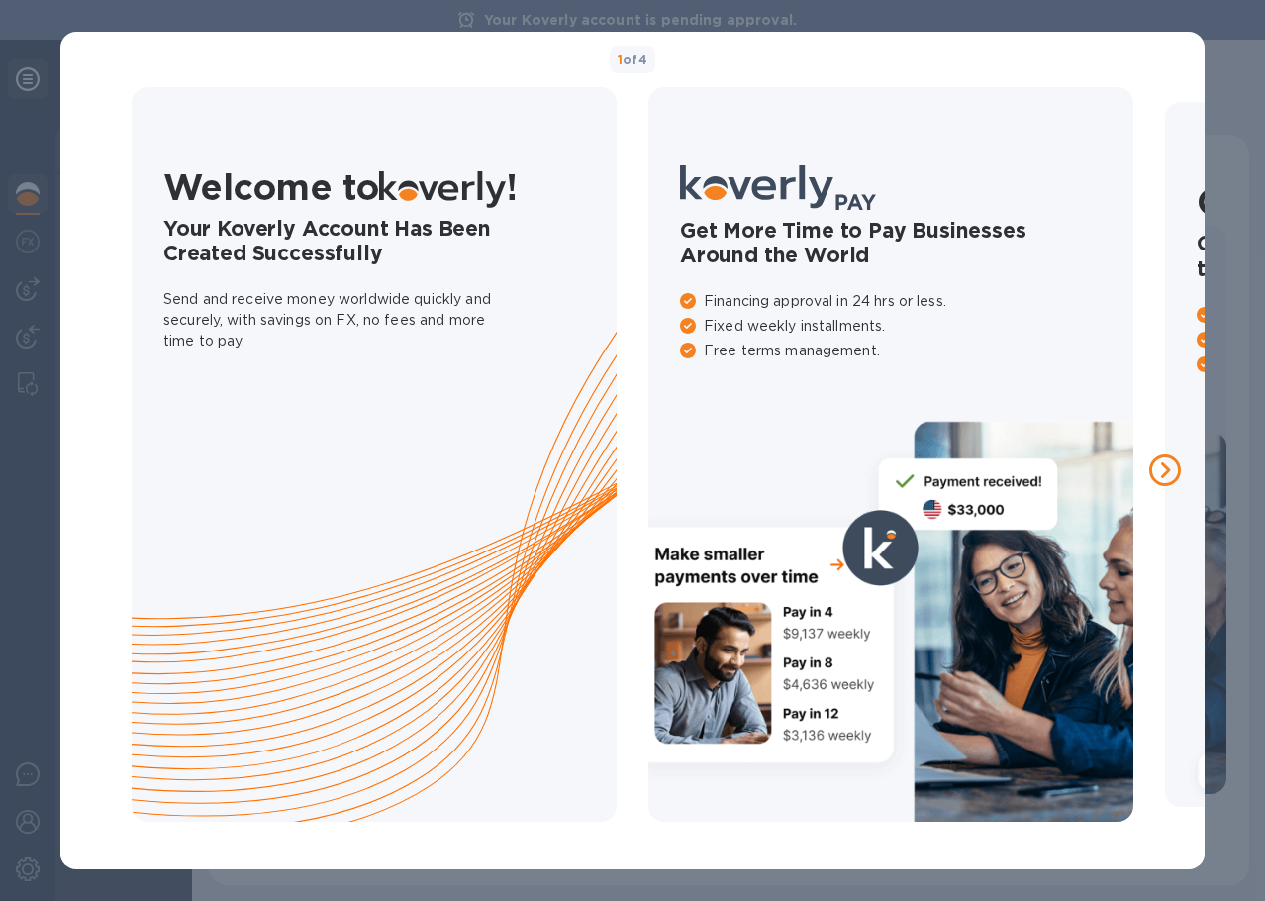
click at [1167, 467] on icon at bounding box center [1165, 470] width 9 height 16
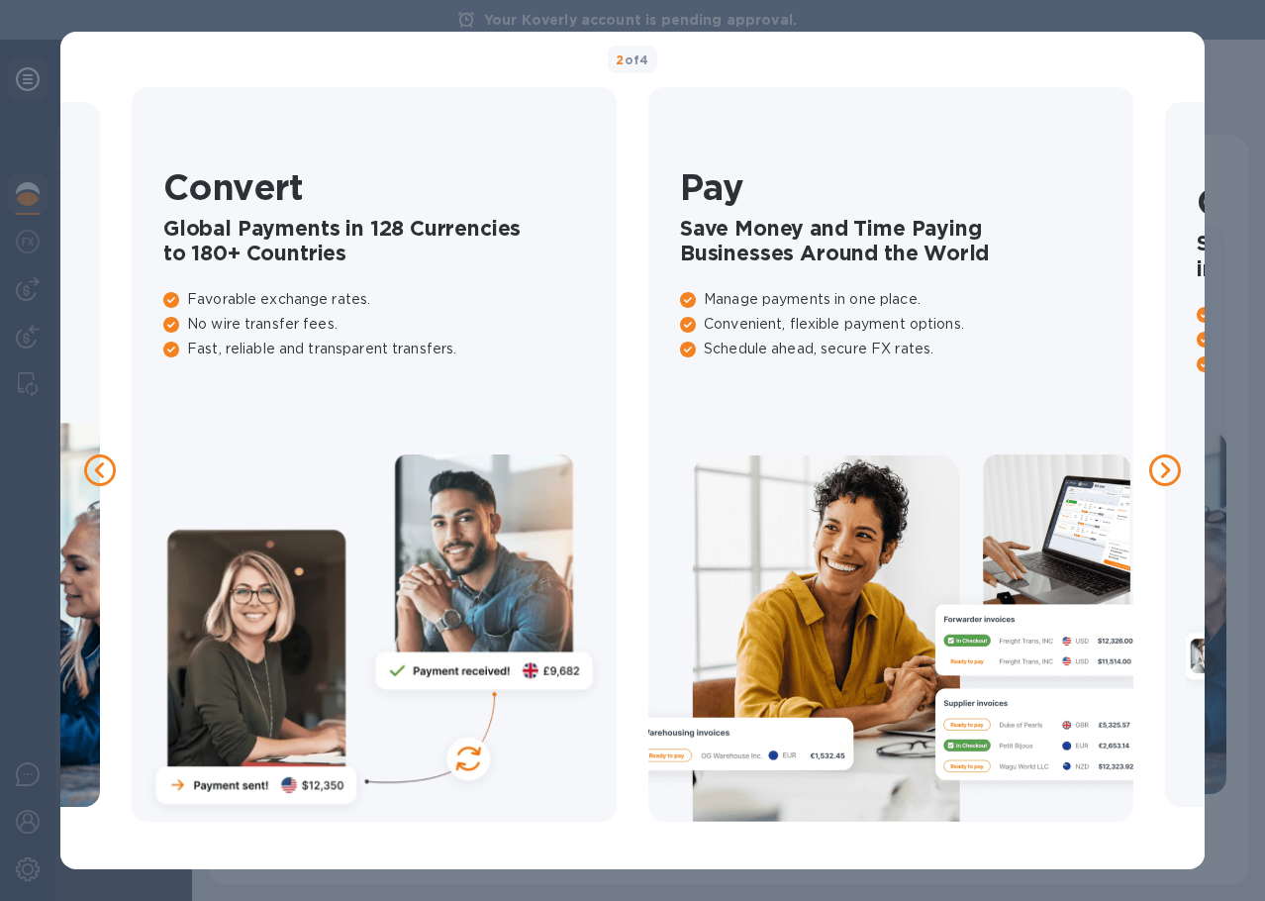
click at [1163, 467] on icon at bounding box center [1165, 470] width 32 height 32
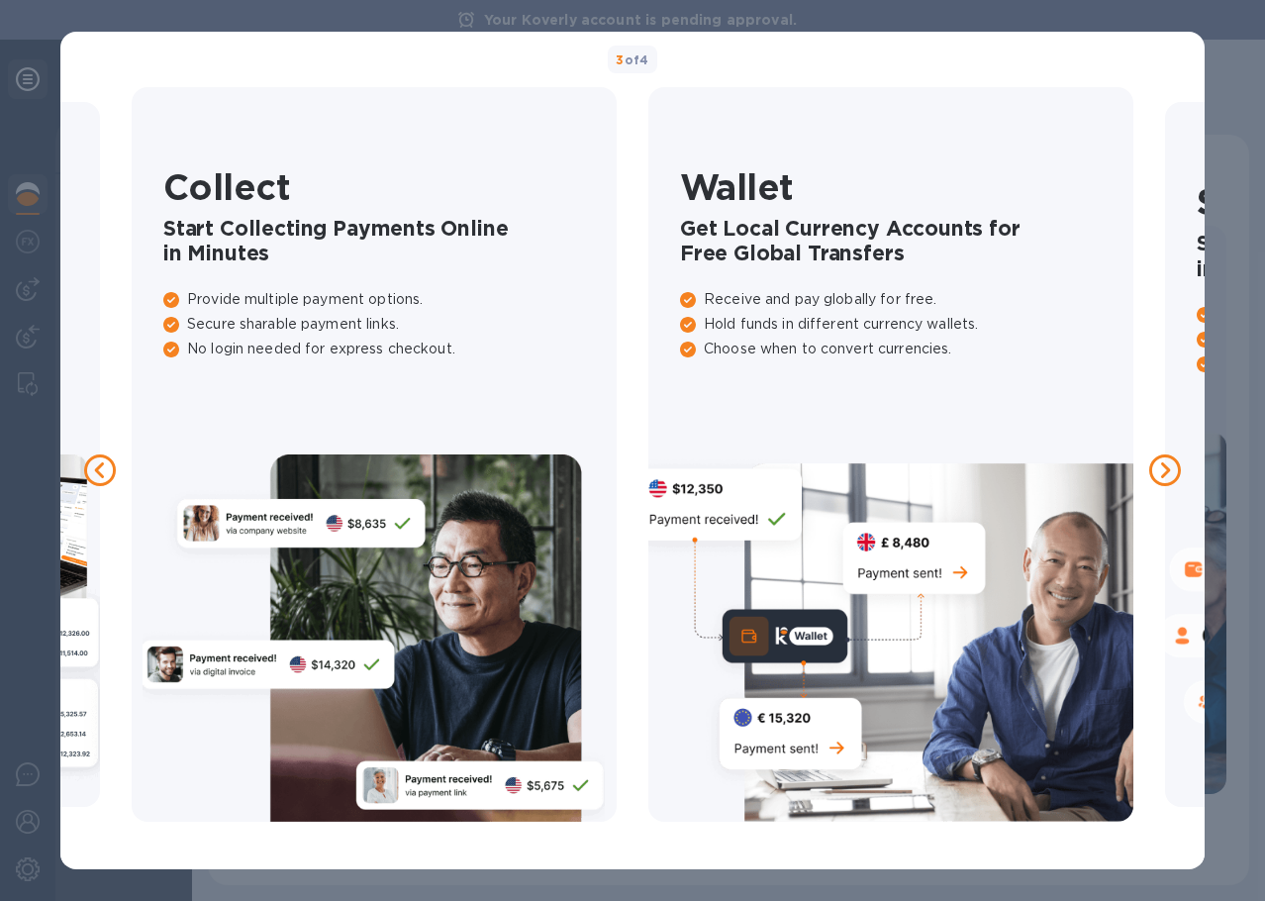
click at [1163, 467] on icon at bounding box center [1165, 470] width 32 height 32
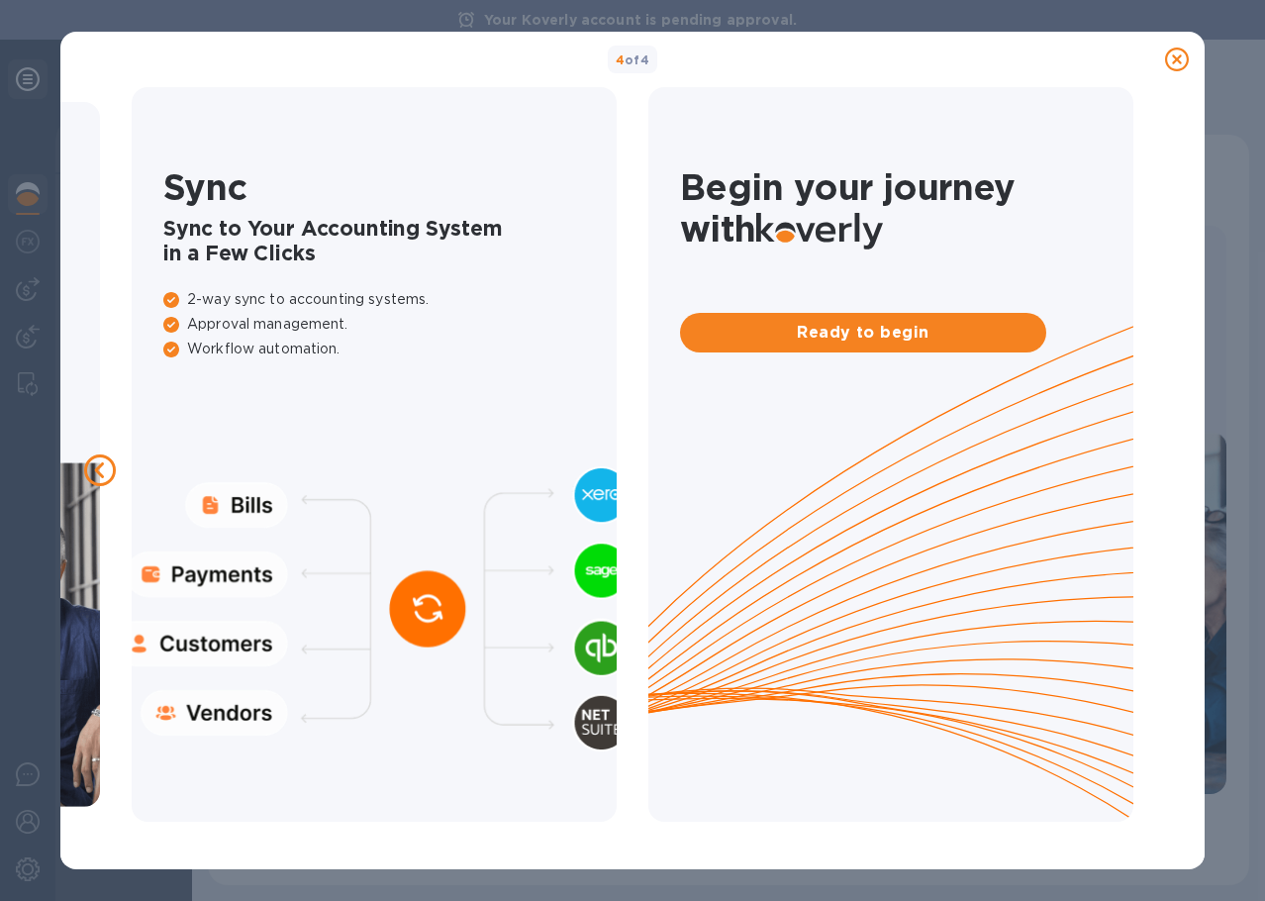
click at [1163, 469] on div at bounding box center [1165, 470] width 32 height 32
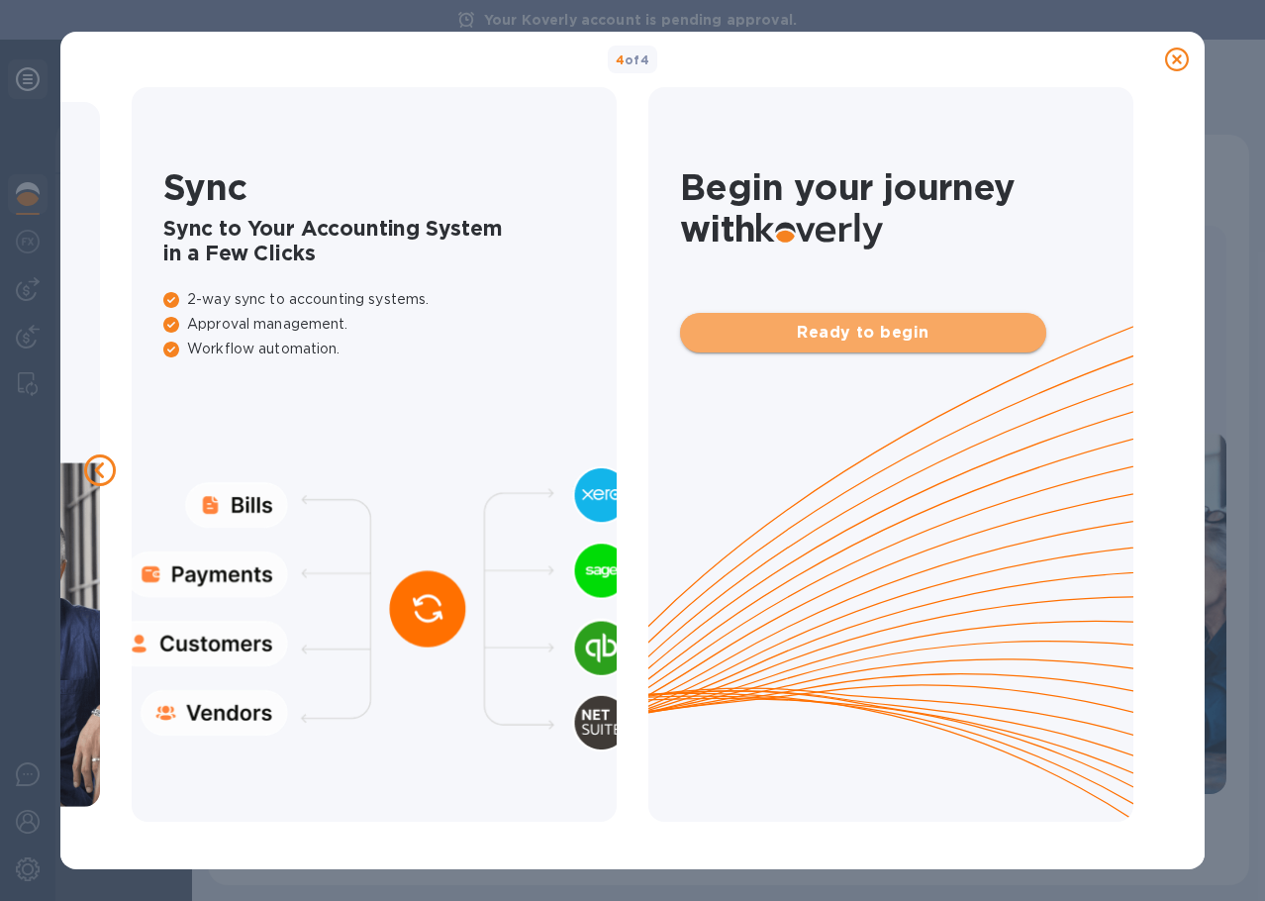
click at [908, 330] on span "Ready to begin" at bounding box center [863, 333] width 335 height 24
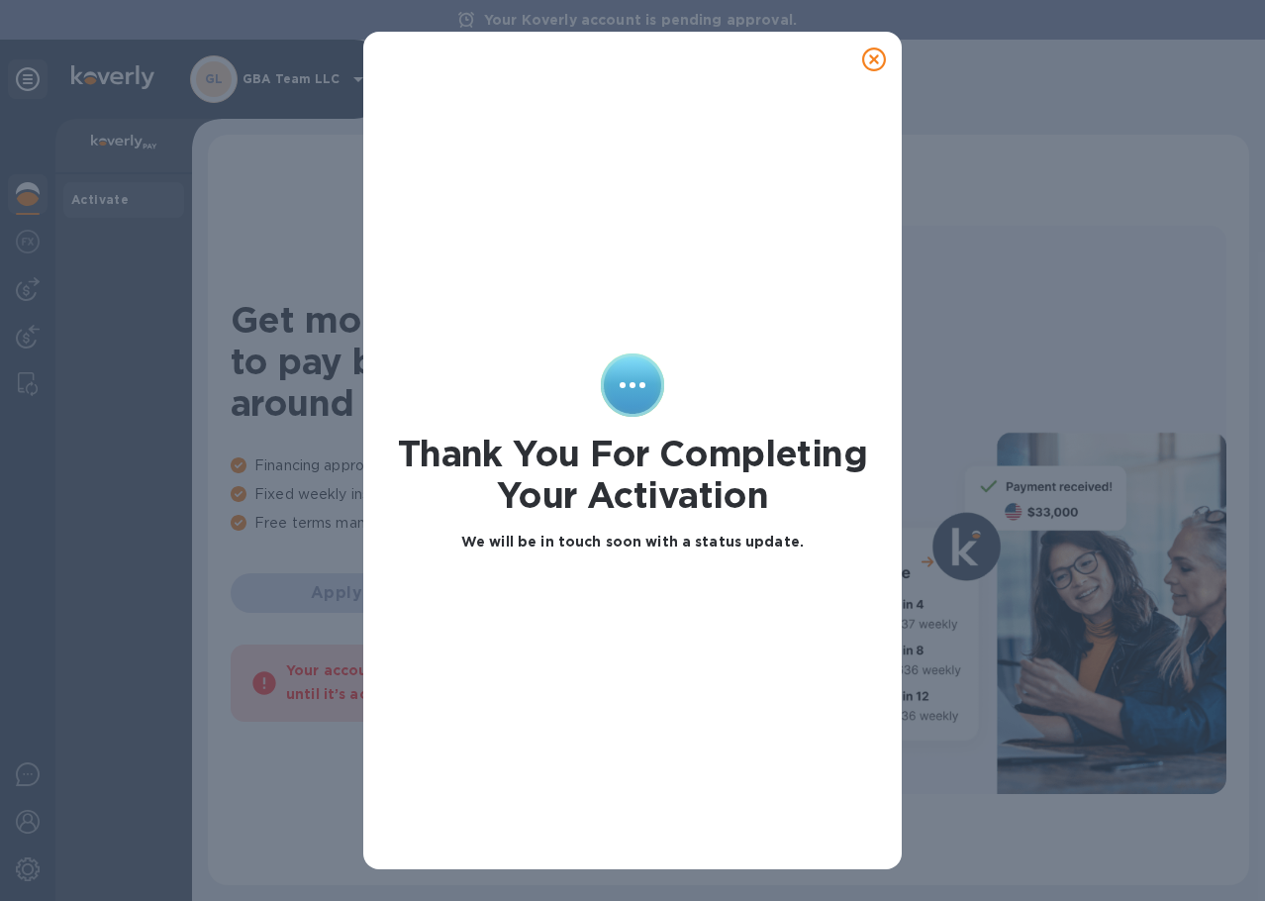
click at [878, 56] on icon at bounding box center [874, 60] width 24 height 24
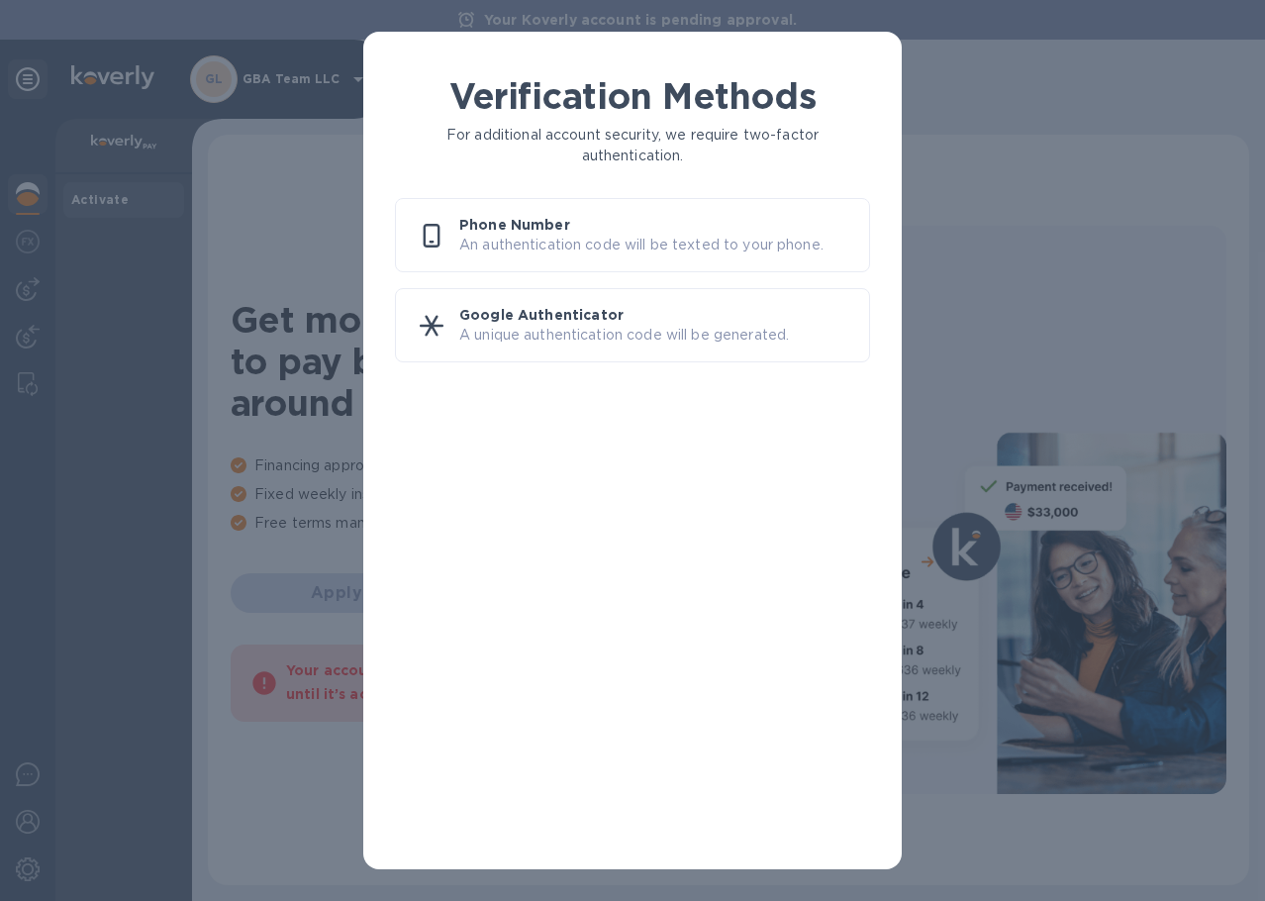
click at [692, 248] on p "An authentication code will be texted to your phone." at bounding box center [656, 245] width 394 height 21
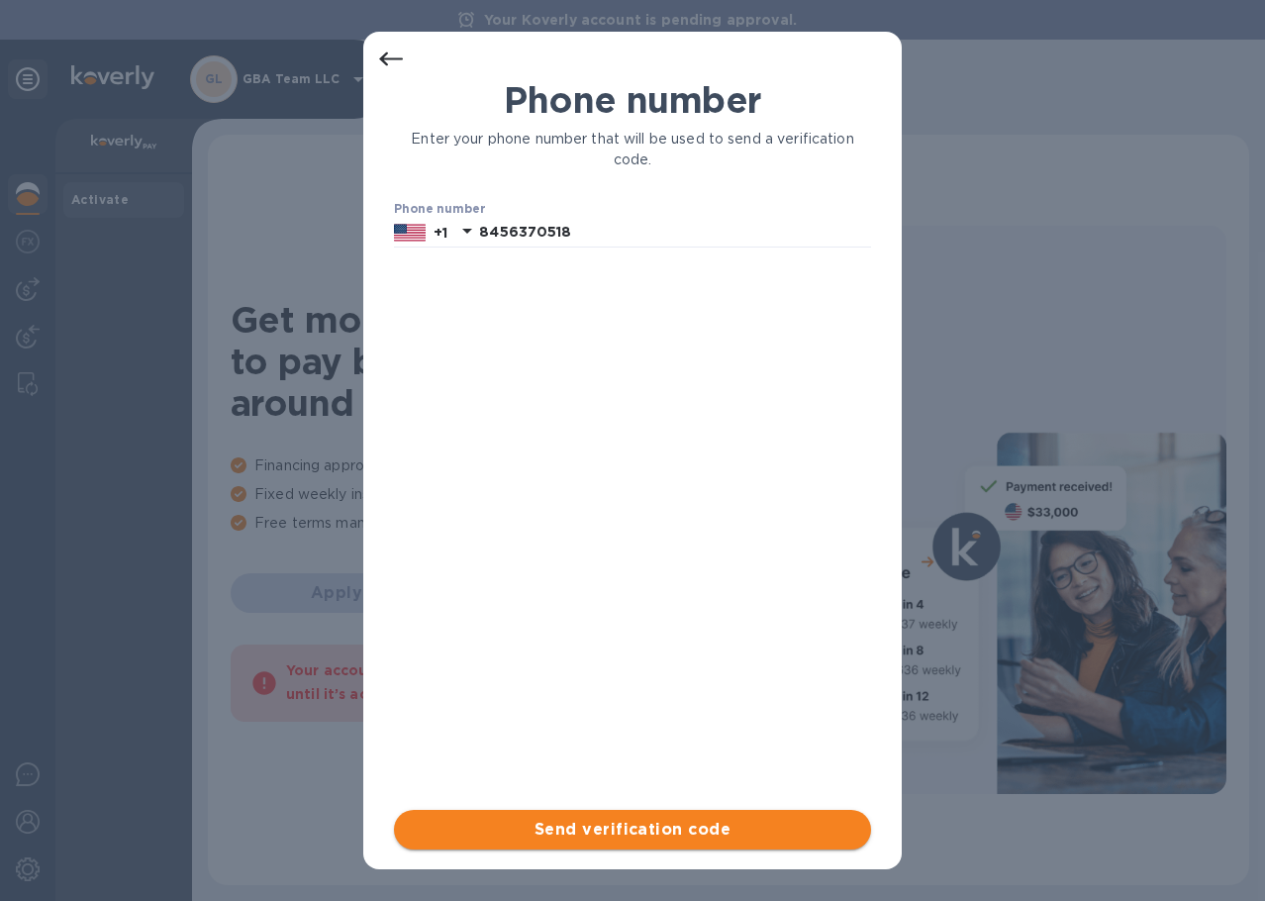
click at [640, 815] on button "Send verification code" at bounding box center [632, 830] width 477 height 40
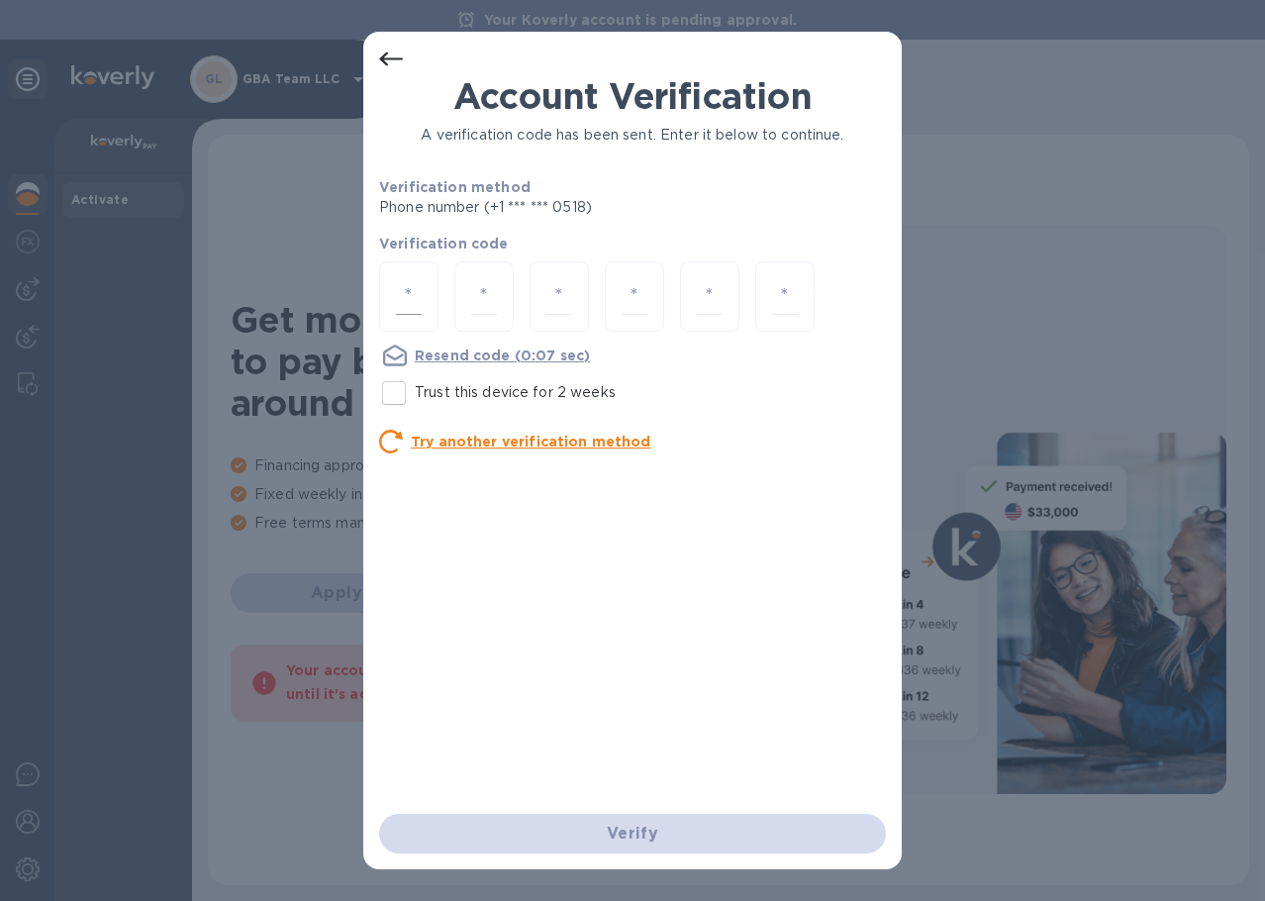
click at [415, 289] on input "number" at bounding box center [409, 296] width 26 height 37
type input "2"
type input "6"
type input "2"
type input "8"
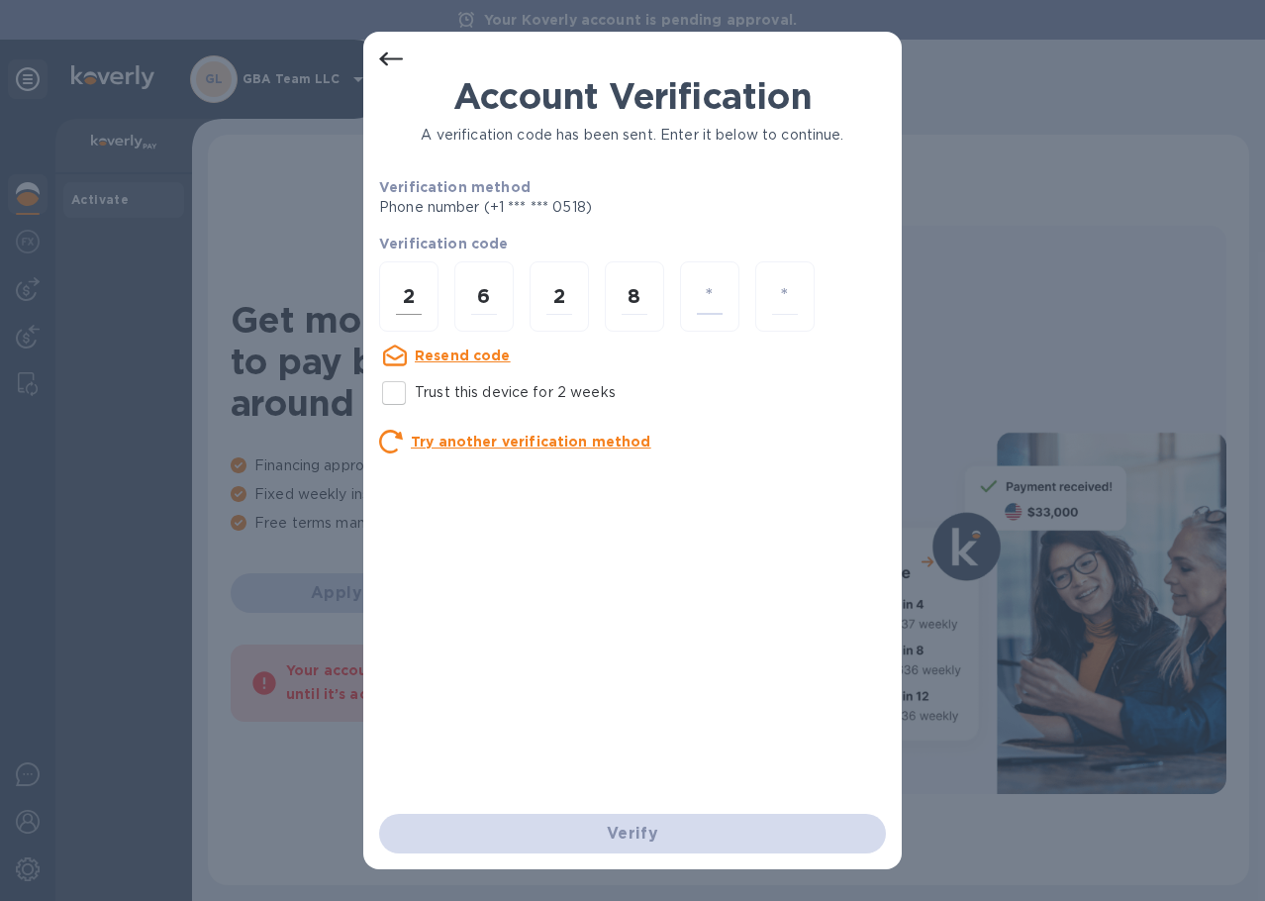
type input "4"
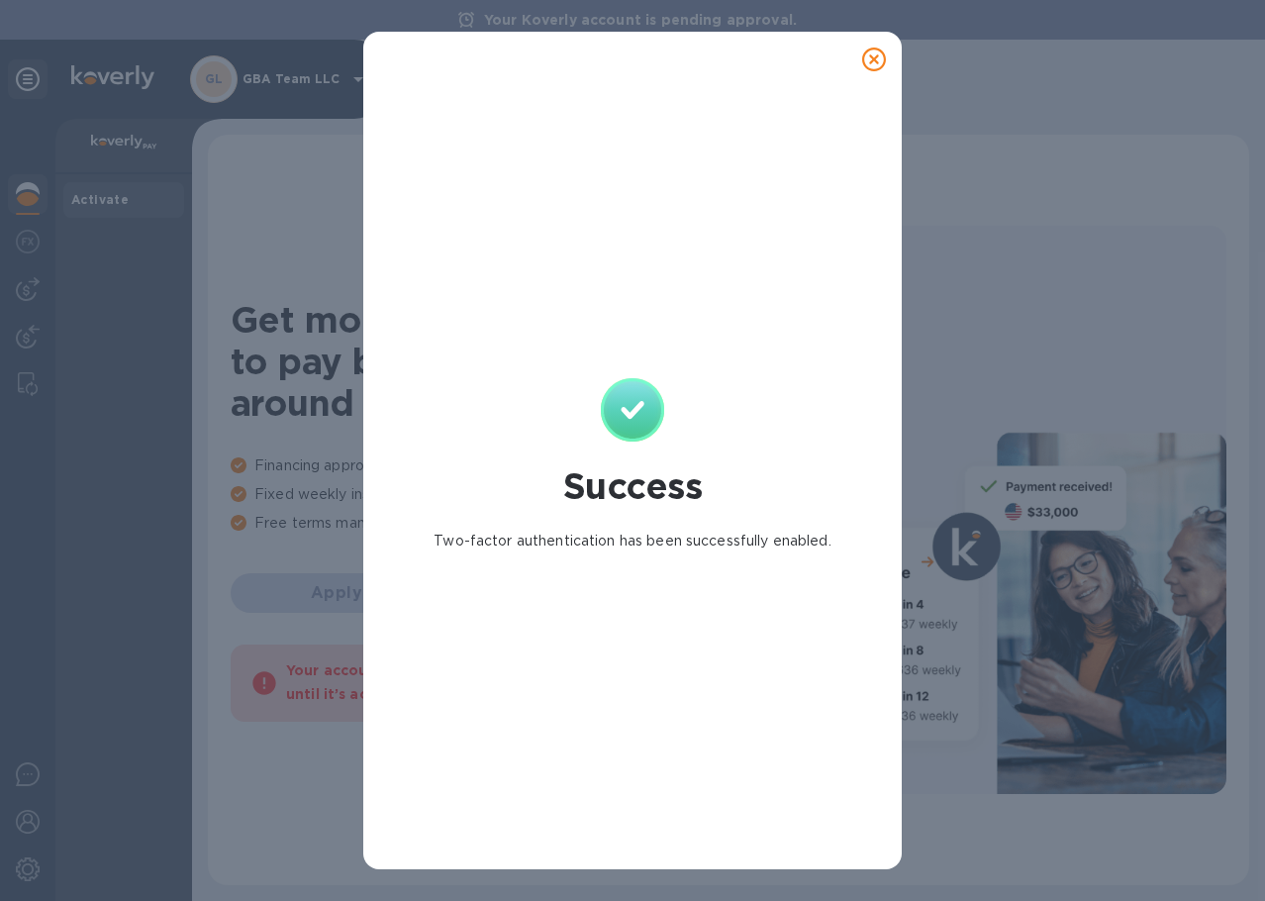
click at [870, 65] on icon at bounding box center [874, 60] width 24 height 24
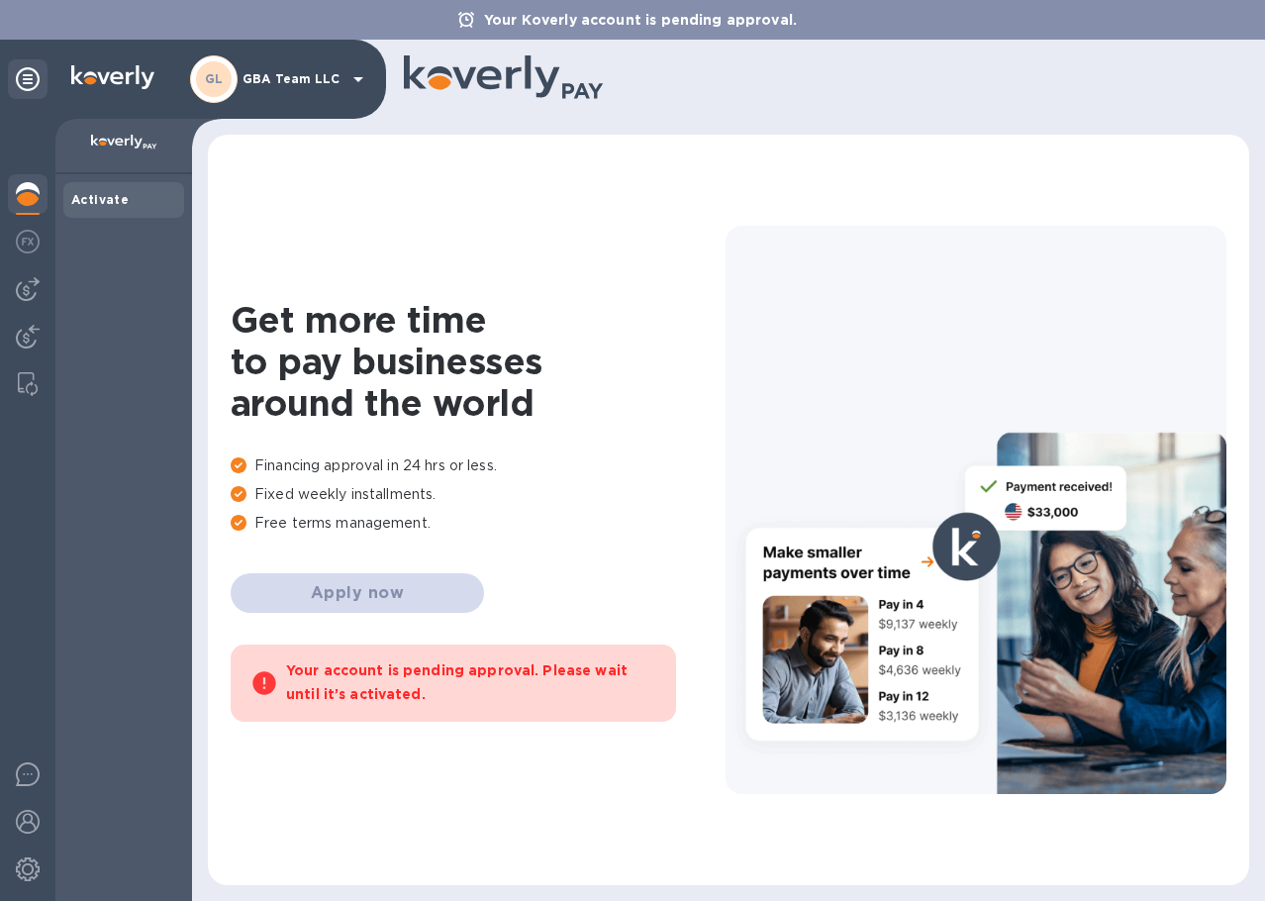
click at [375, 601] on div "Get more time to pay businesses around the world Financing approval in 24 hrs o…" at bounding box center [478, 510] width 495 height 423
